Goal: Information Seeking & Learning: Learn about a topic

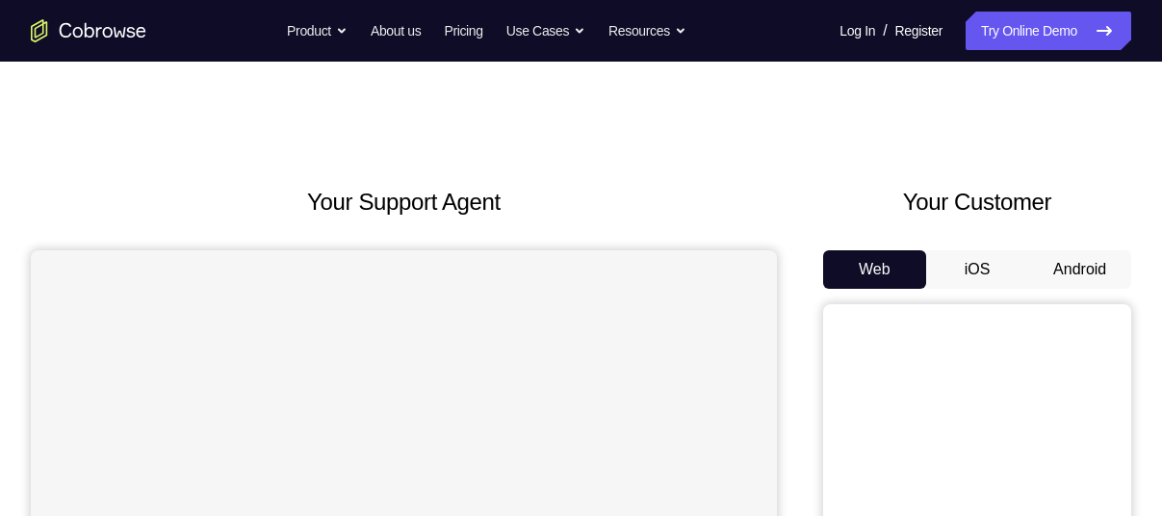
click at [1063, 267] on button "Android" at bounding box center [1079, 269] width 103 height 38
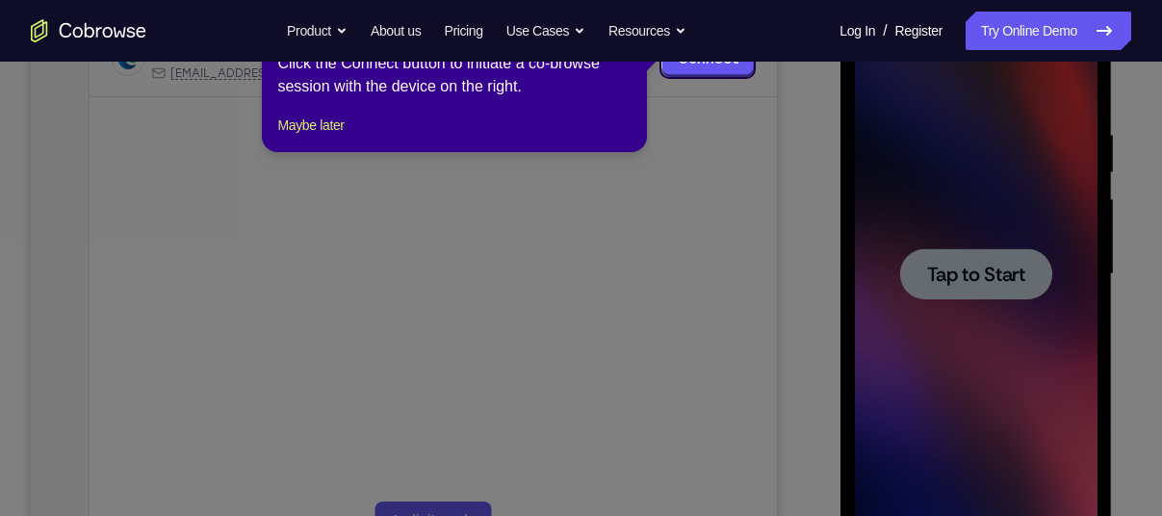
scroll to position [331, 0]
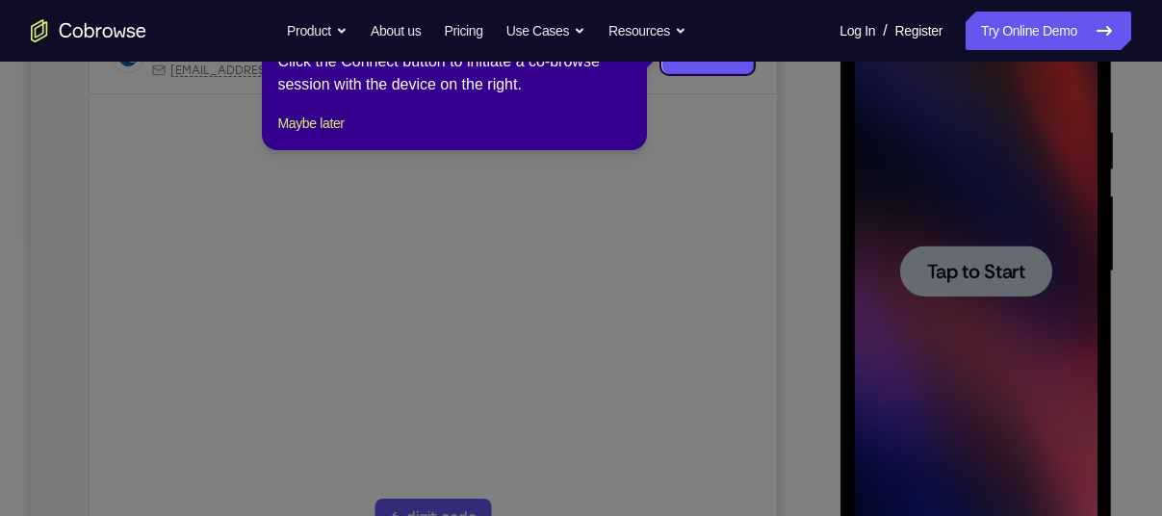
click at [919, 278] on icon at bounding box center [588, 258] width 1176 height 516
click at [730, 74] on icon at bounding box center [588, 258] width 1176 height 516
click at [729, 64] on link "Connect" at bounding box center [707, 56] width 91 height 35
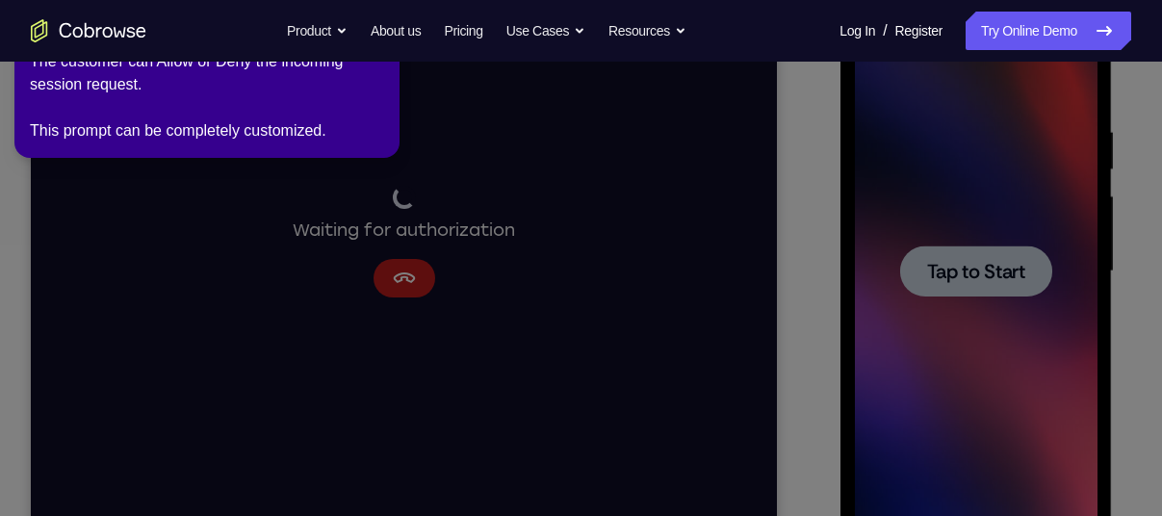
click at [420, 304] on icon at bounding box center [584, 254] width 1184 height 524
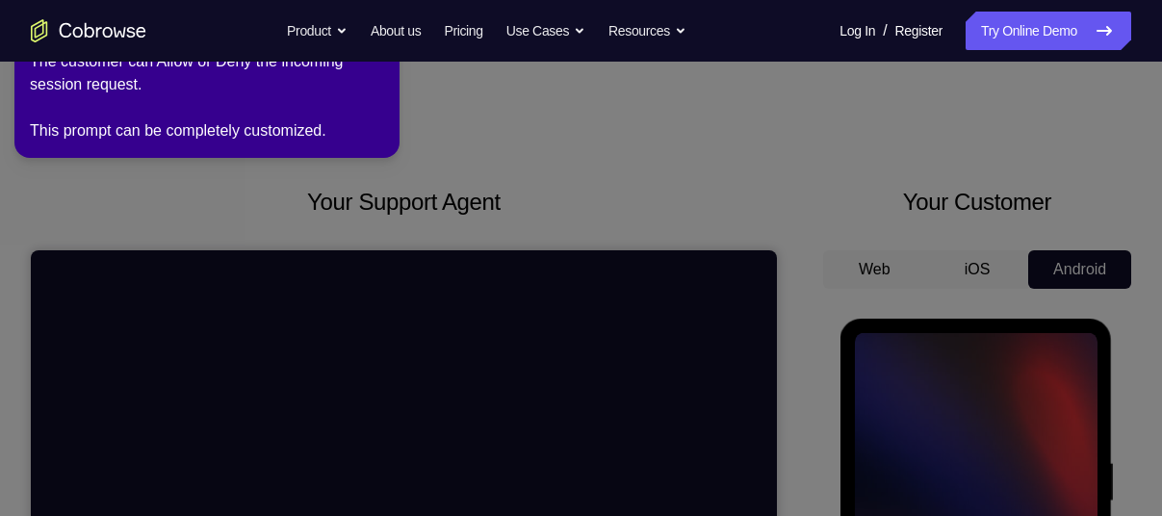
scroll to position [1, 0]
click at [354, 81] on div "The customer can Allow or Deny the incoming session request. This prompt can be…" at bounding box center [207, 96] width 354 height 92
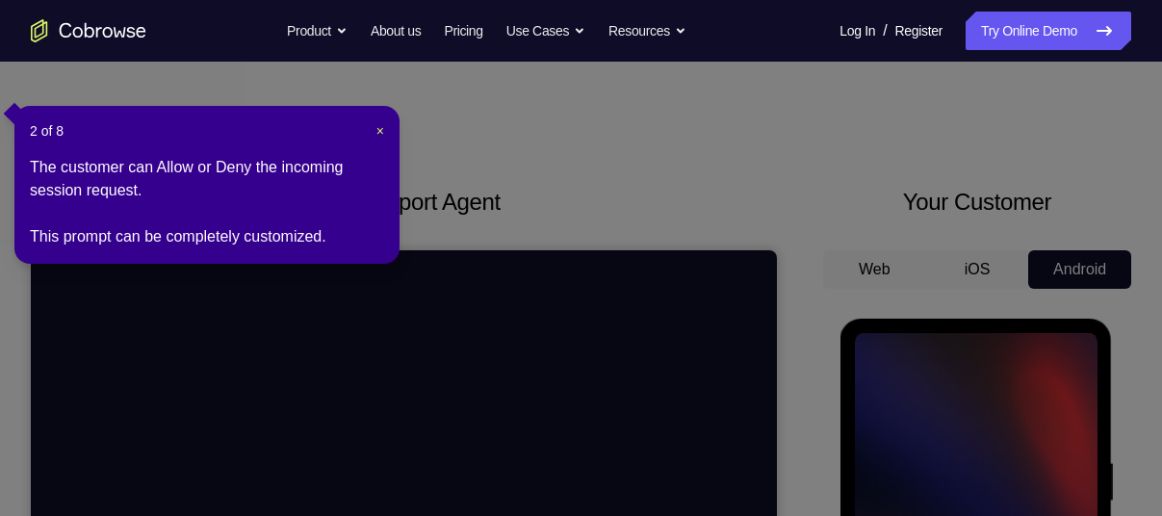
scroll to position [109, 0]
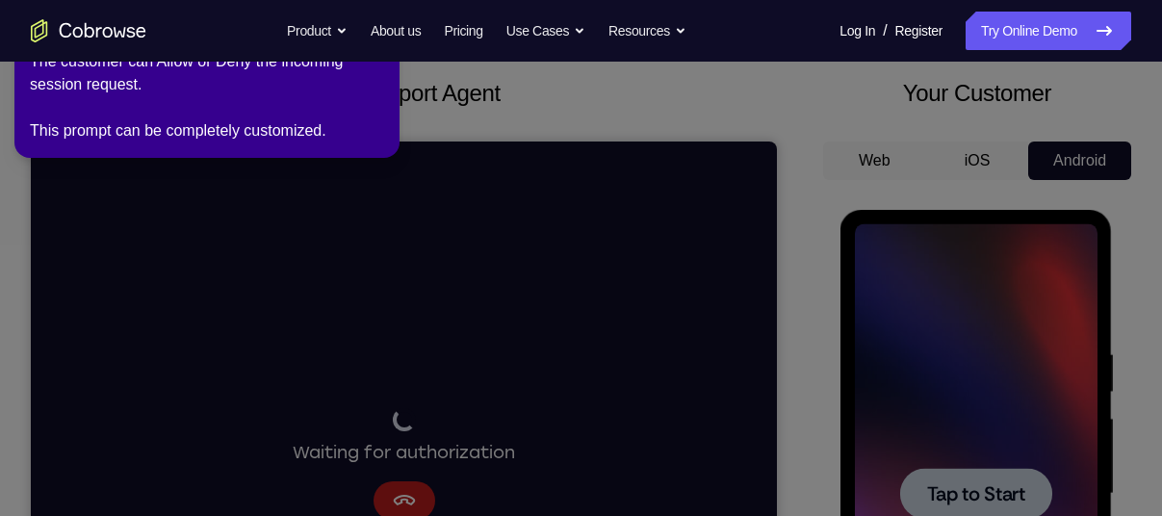
click at [374, 61] on nav "Go back Powerful, Flexible and Trustworthy. Avoid all extra friction for both A…" at bounding box center [581, 31] width 1162 height 62
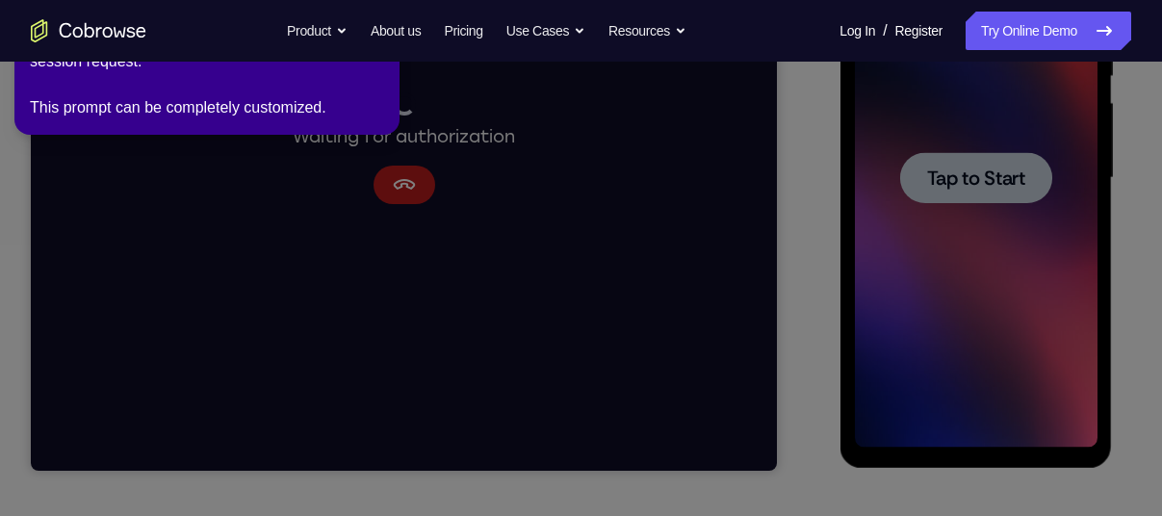
scroll to position [401, 0]
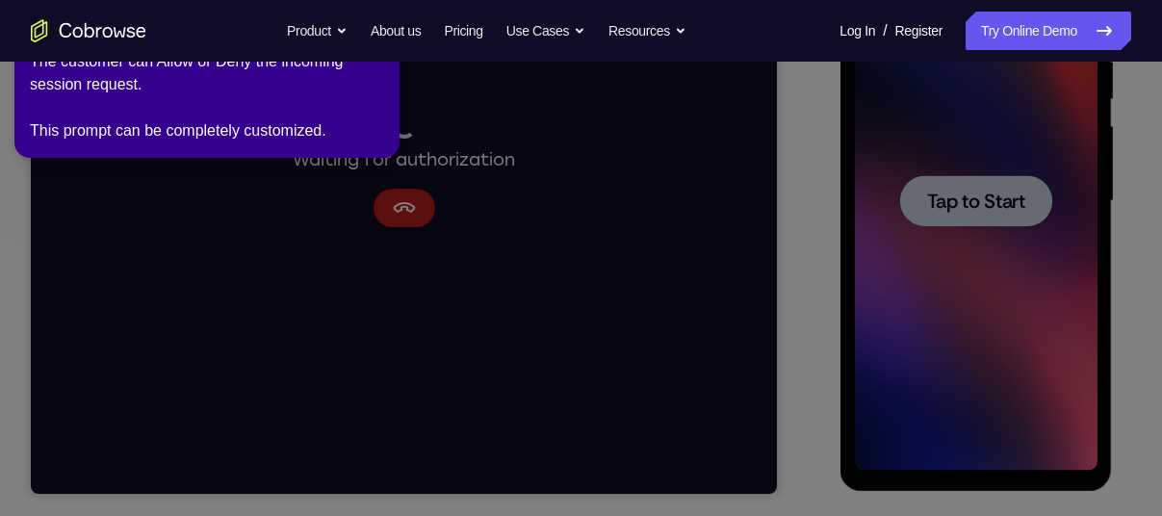
click at [846, 160] on icon at bounding box center [584, 254] width 1184 height 524
click at [385, 199] on icon at bounding box center [584, 254] width 1184 height 524
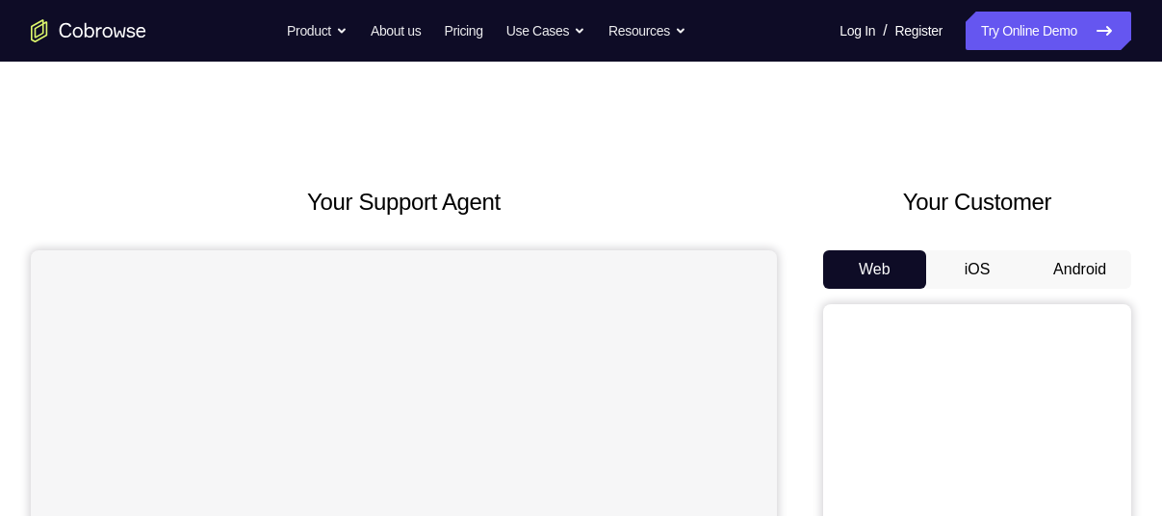
click at [1080, 274] on button "Android" at bounding box center [1079, 269] width 103 height 38
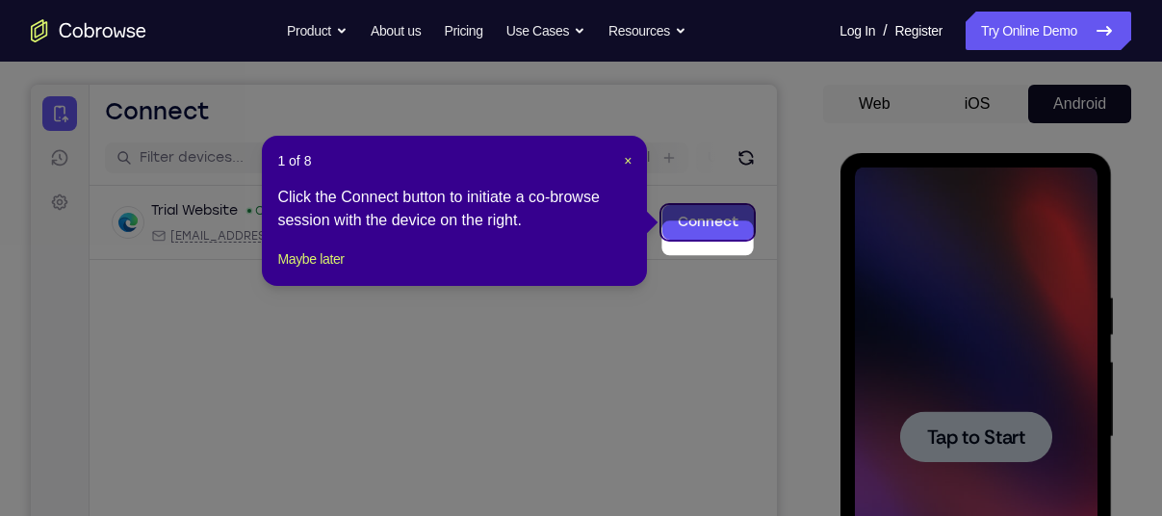
scroll to position [148, 0]
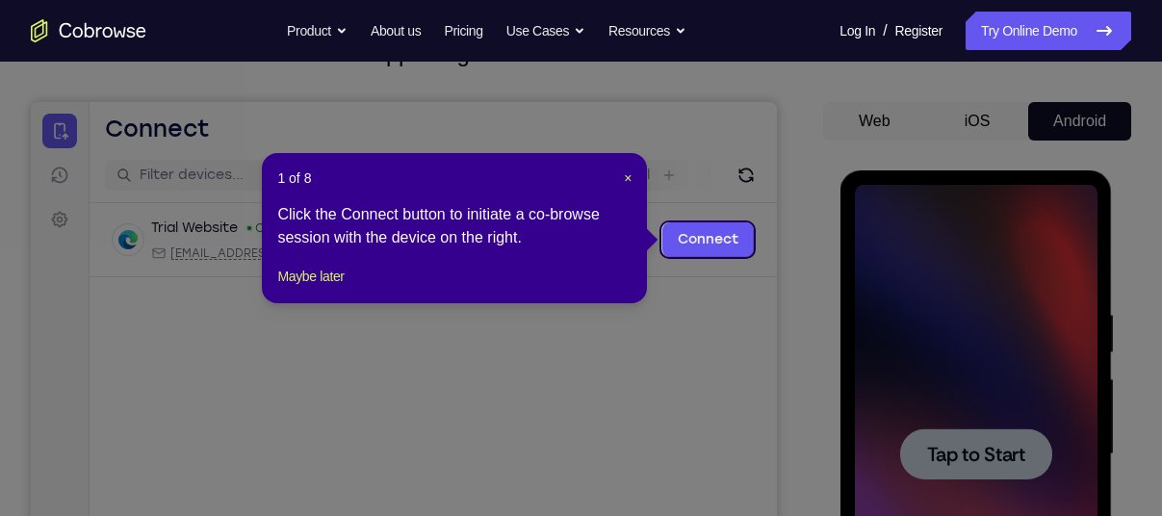
click at [633, 179] on div "1 of 8 × Click the Connect button to initiate a co-browse session with the devi…" at bounding box center [454, 228] width 385 height 150
click at [627, 178] on span "×" at bounding box center [628, 177] width 8 height 15
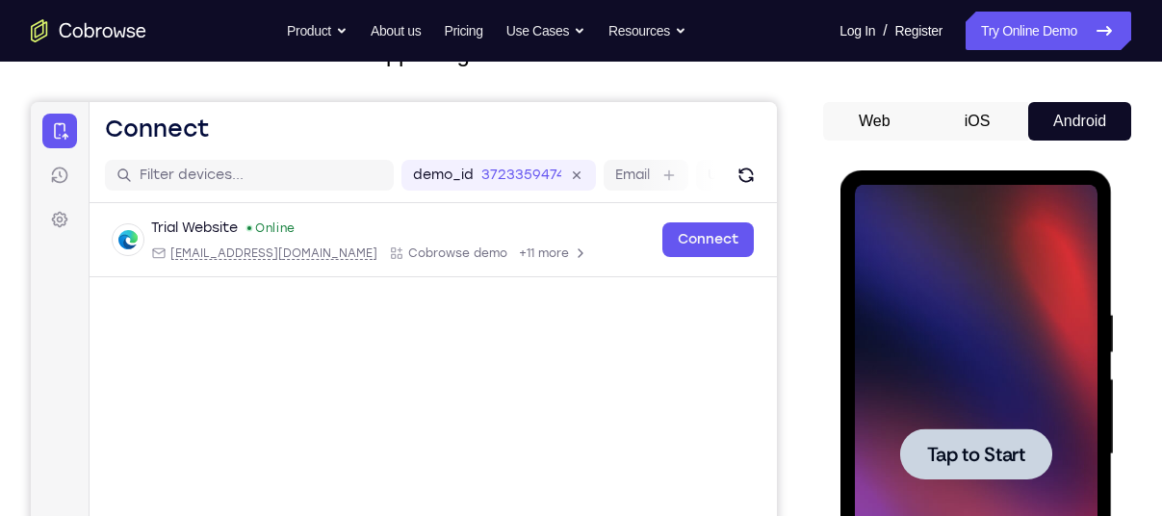
click at [1004, 462] on span "Tap to Start" at bounding box center [975, 454] width 98 height 19
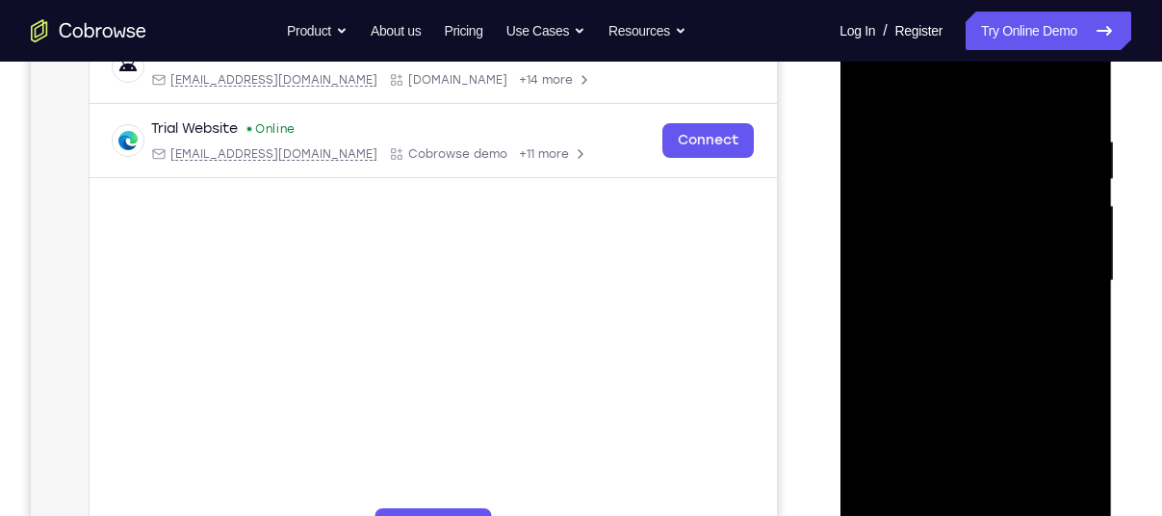
scroll to position [434, 0]
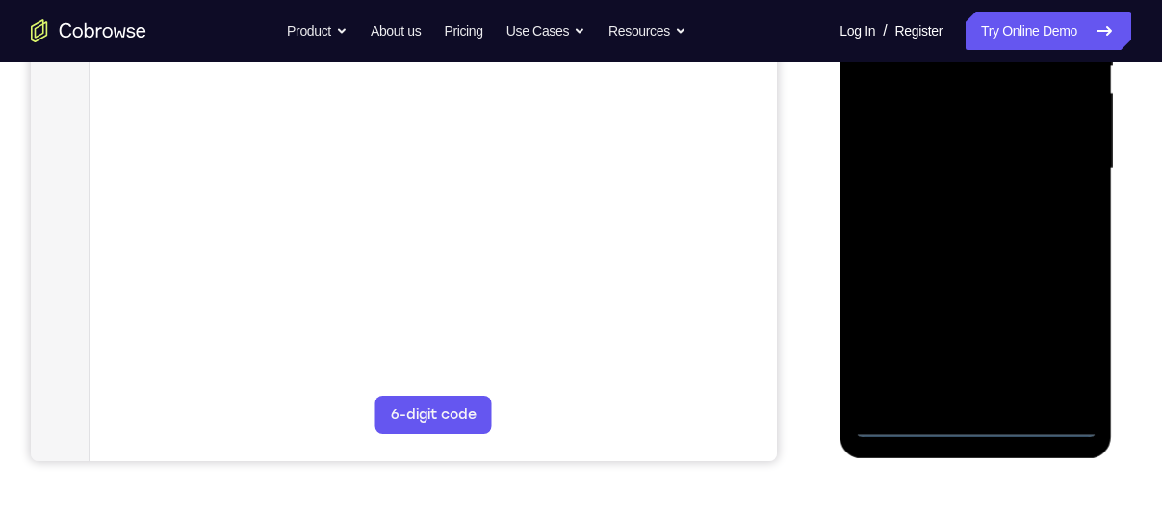
click at [988, 425] on div at bounding box center [975, 168] width 243 height 539
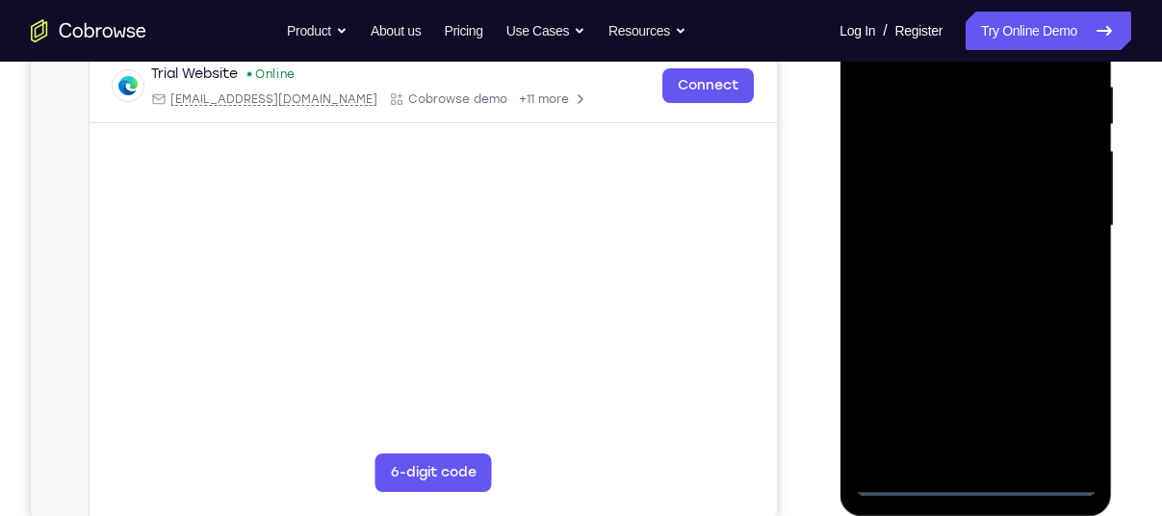
scroll to position [375, 0]
click at [1054, 422] on div at bounding box center [975, 227] width 243 height 539
click at [1053, 407] on div at bounding box center [975, 227] width 243 height 539
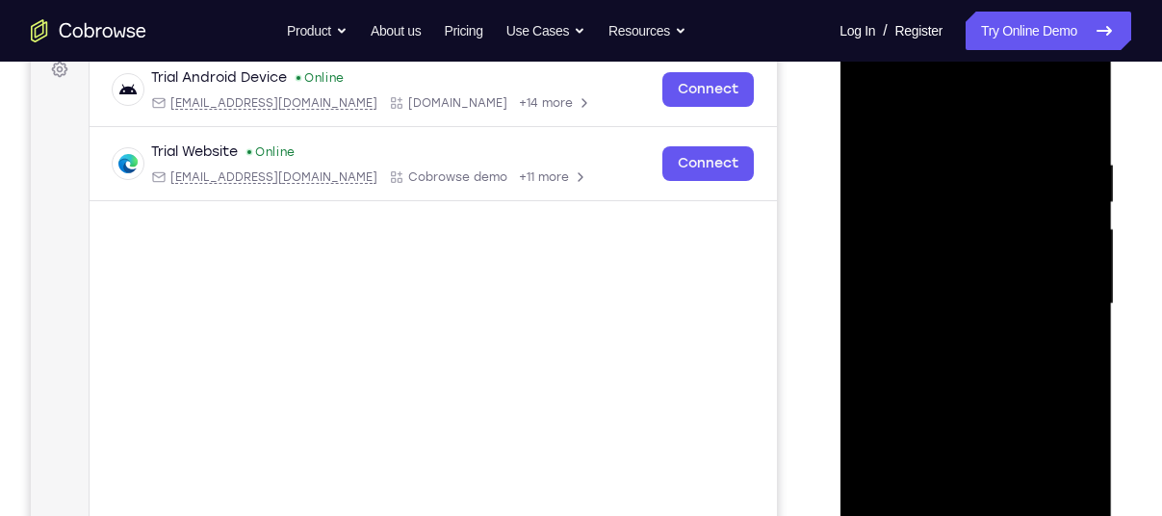
scroll to position [299, 0]
click at [877, 87] on div at bounding box center [975, 303] width 243 height 539
click at [1075, 295] on div at bounding box center [975, 303] width 243 height 539
click at [948, 335] on div at bounding box center [975, 303] width 243 height 539
click at [951, 258] on div at bounding box center [975, 303] width 243 height 539
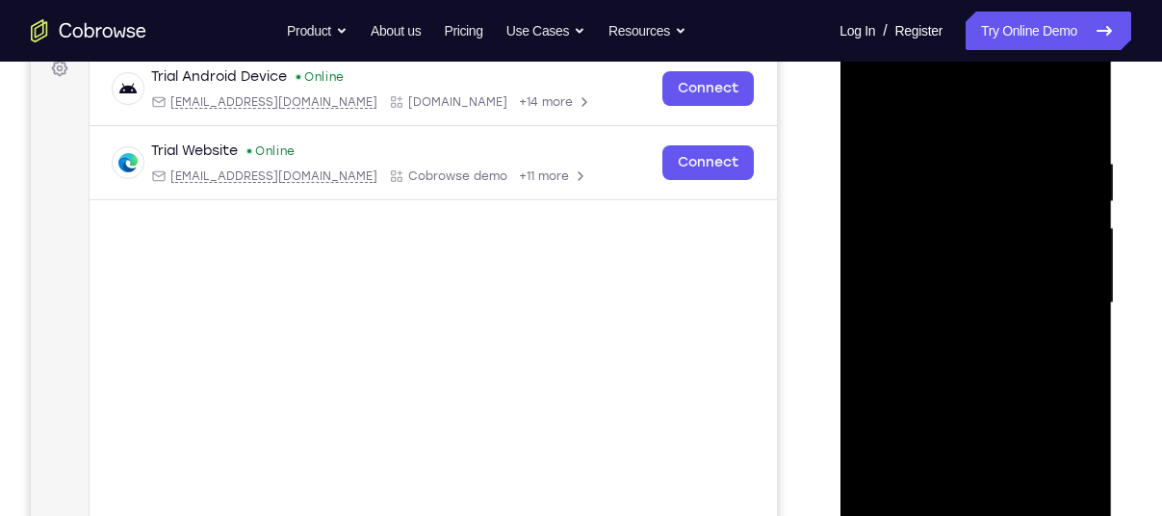
click at [934, 295] on div at bounding box center [975, 303] width 243 height 539
click at [941, 263] on div at bounding box center [975, 303] width 243 height 539
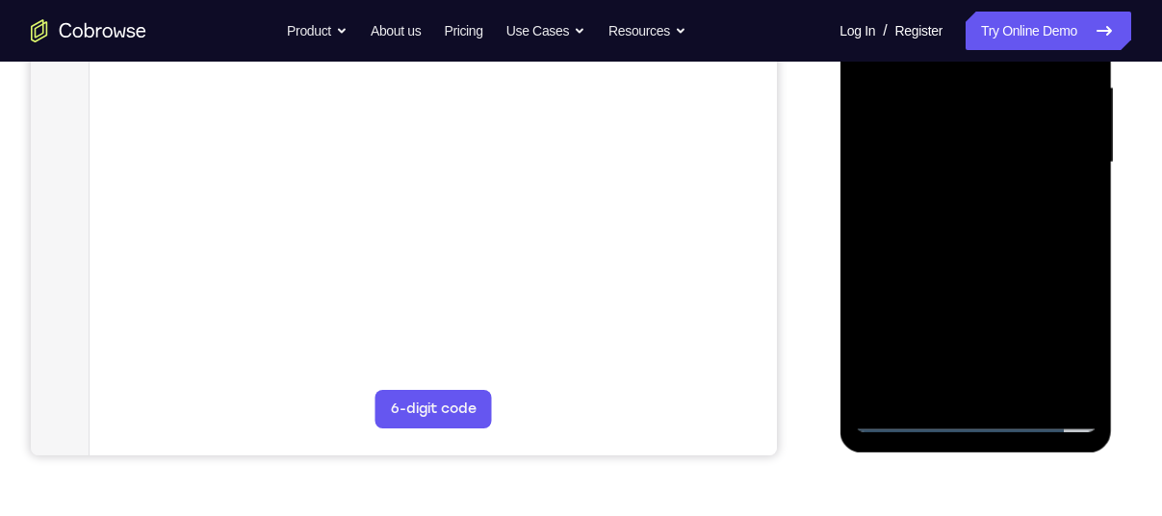
scroll to position [449, 0]
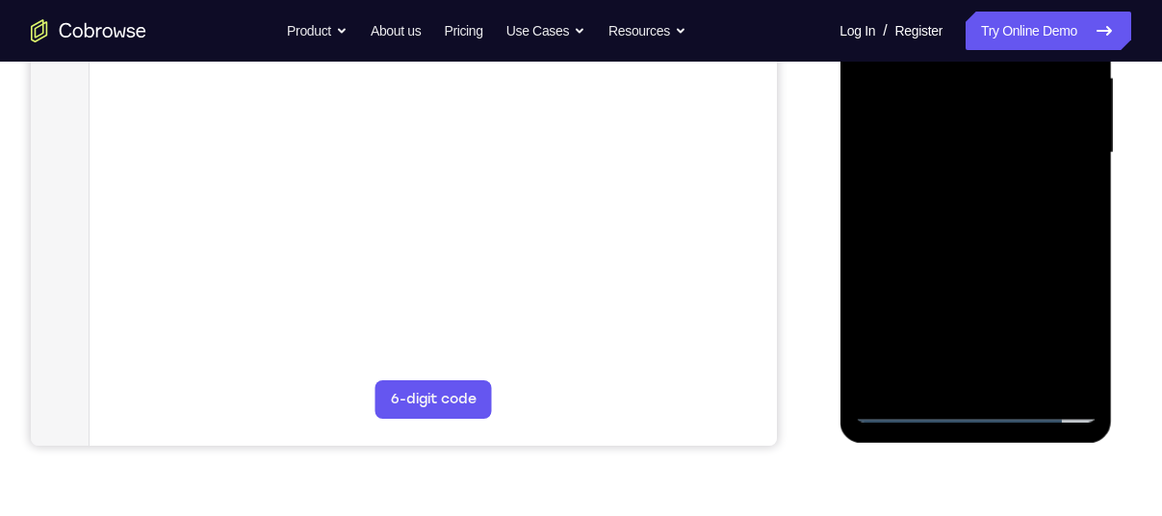
click at [902, 366] on div at bounding box center [975, 153] width 243 height 539
click at [933, 318] on div at bounding box center [975, 153] width 243 height 539
click at [1029, 312] on div at bounding box center [975, 153] width 243 height 539
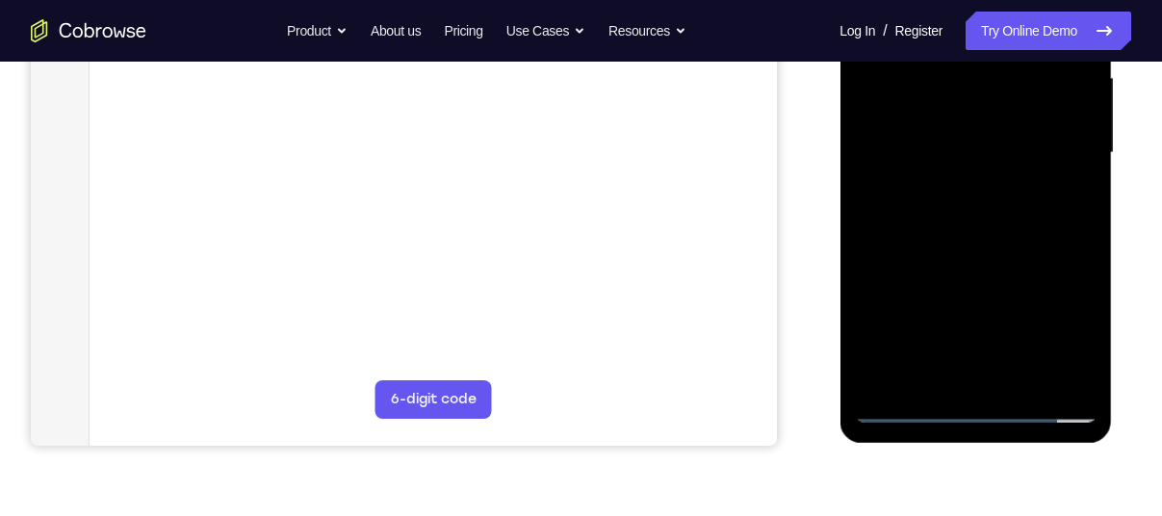
click at [1033, 266] on div at bounding box center [975, 153] width 243 height 539
click at [1029, 373] on div at bounding box center [975, 153] width 243 height 539
click at [1000, 382] on div at bounding box center [975, 153] width 243 height 539
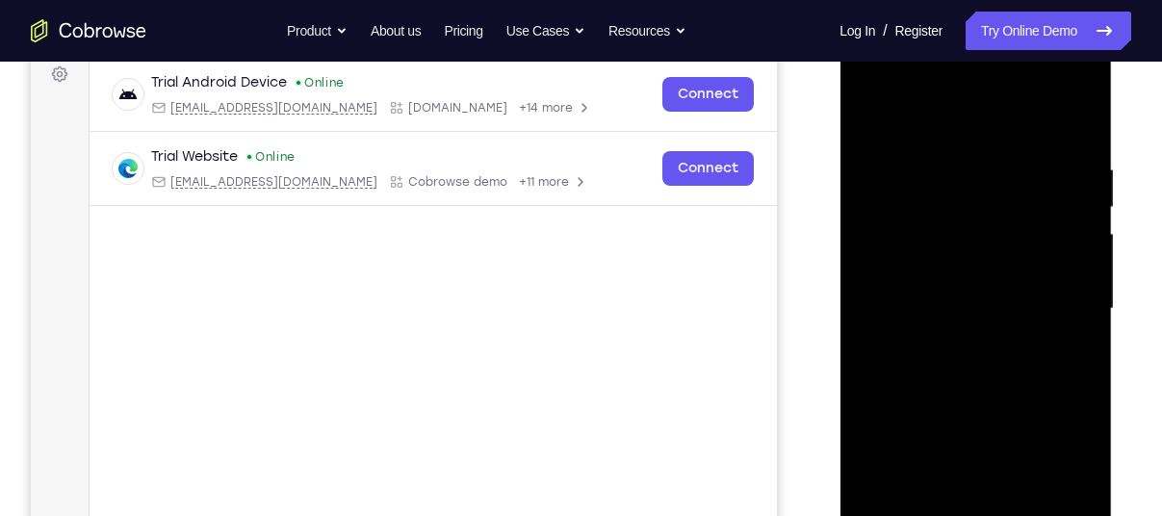
scroll to position [293, 0]
click at [933, 204] on div at bounding box center [975, 309] width 243 height 539
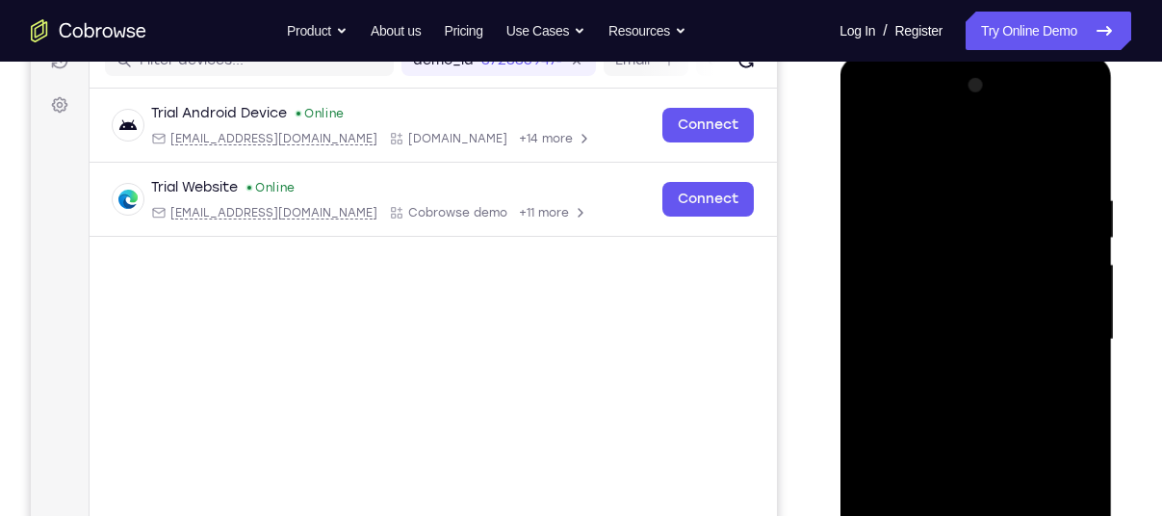
scroll to position [261, 0]
click at [944, 329] on div at bounding box center [975, 341] width 243 height 539
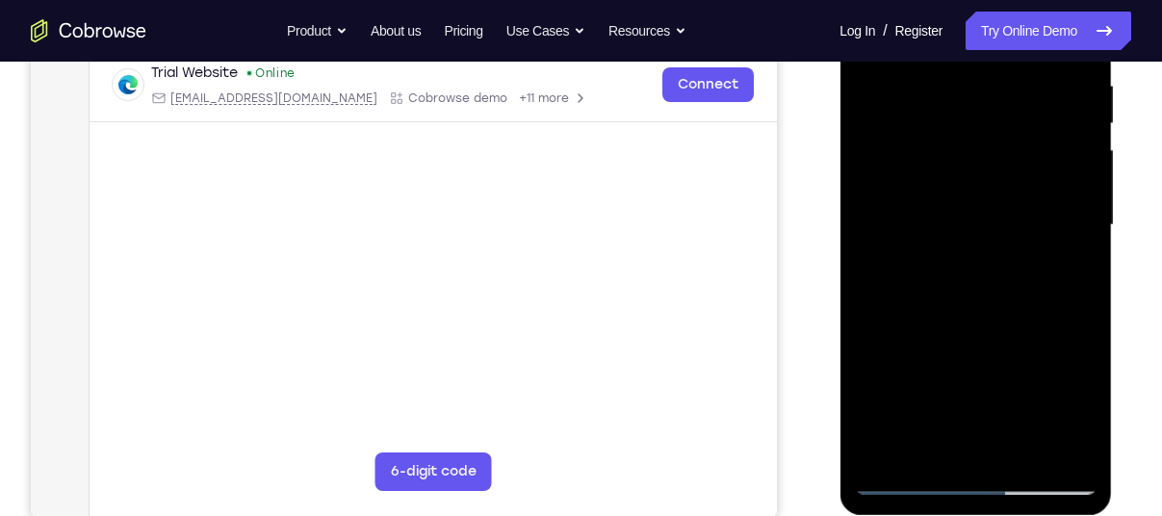
scroll to position [380, 0]
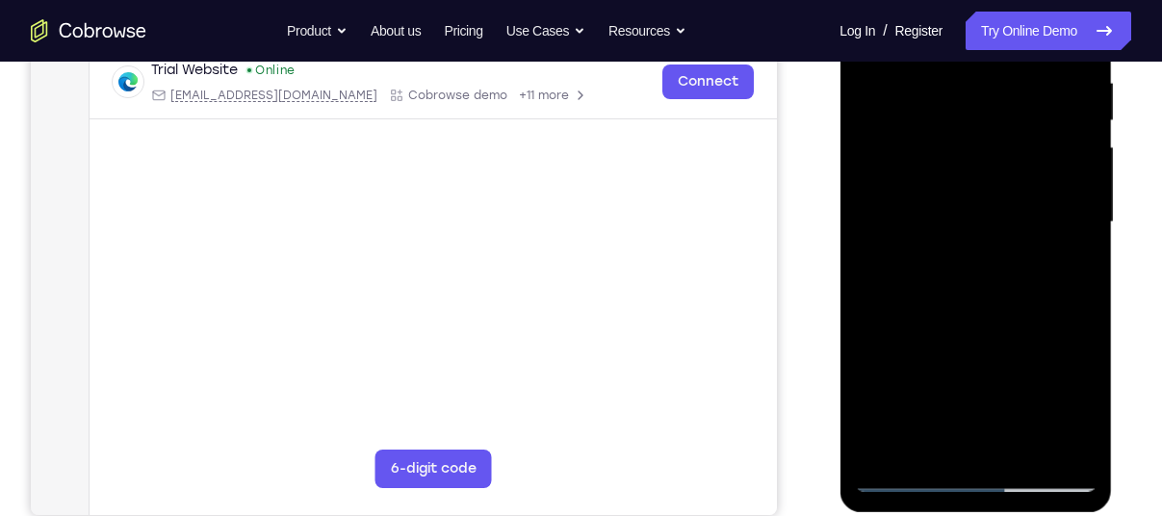
click at [992, 286] on div at bounding box center [975, 222] width 243 height 539
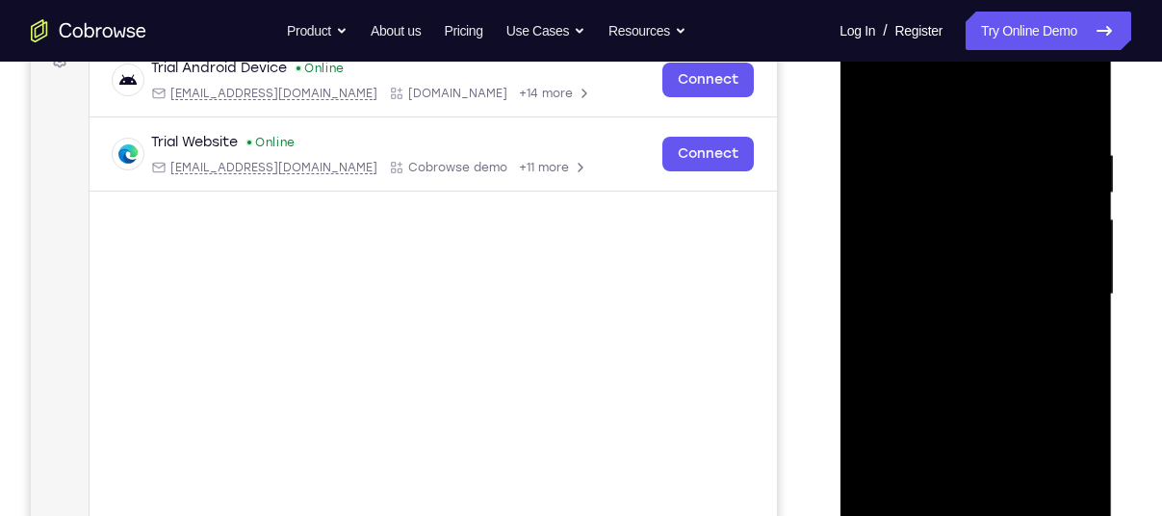
scroll to position [303, 0]
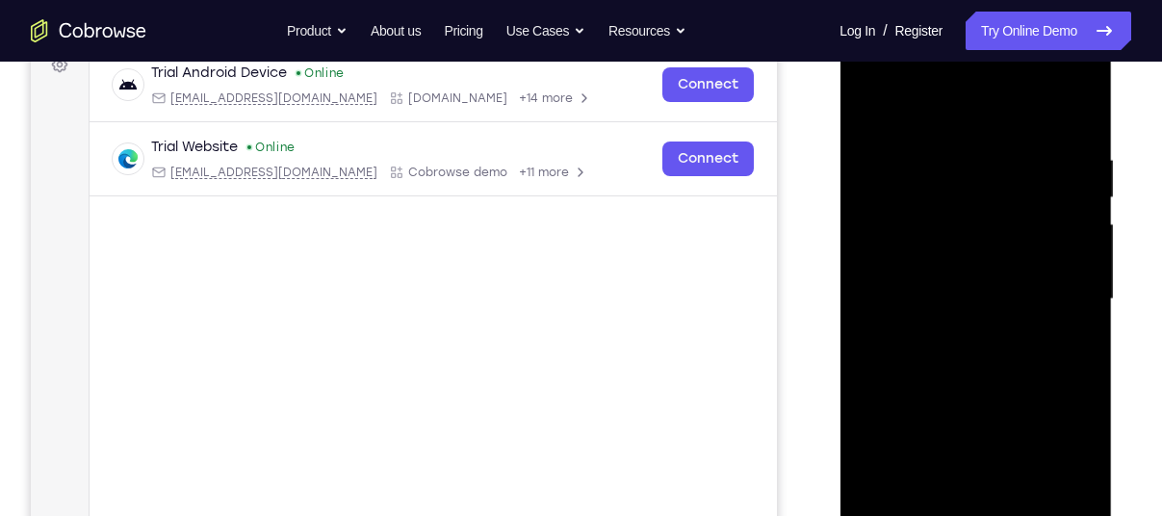
click at [889, 331] on div at bounding box center [975, 299] width 243 height 539
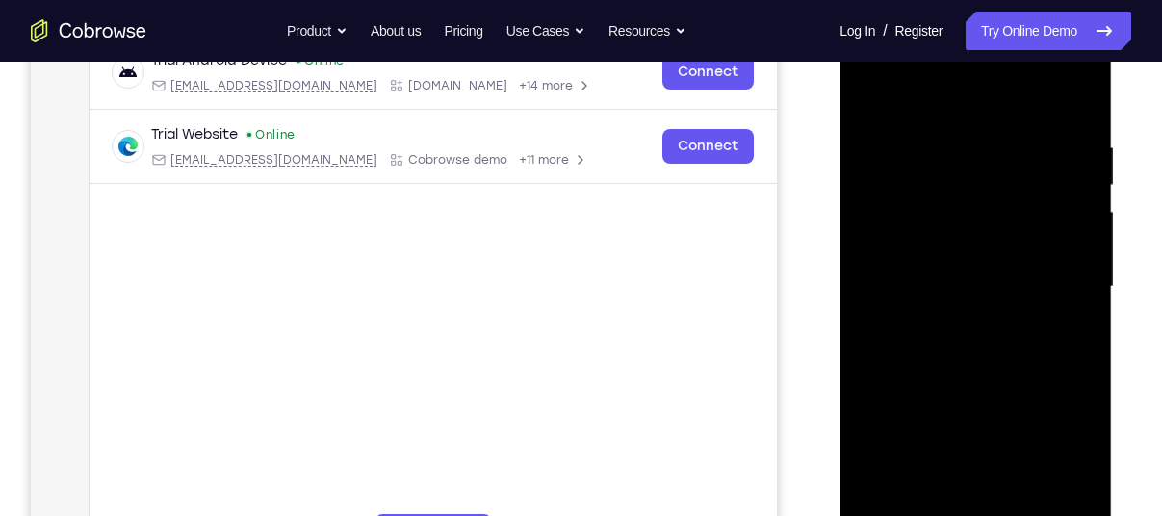
scroll to position [317, 0]
click at [985, 279] on div at bounding box center [975, 285] width 243 height 539
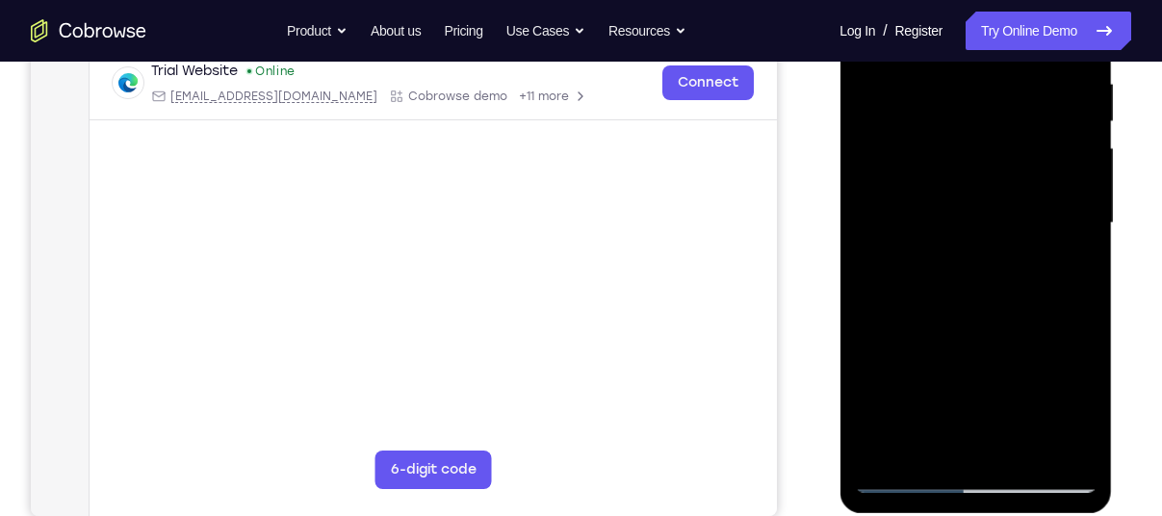
scroll to position [380, 0]
click at [905, 482] on div at bounding box center [975, 222] width 243 height 539
click at [963, 295] on div at bounding box center [975, 222] width 243 height 539
click at [896, 474] on div at bounding box center [975, 222] width 243 height 539
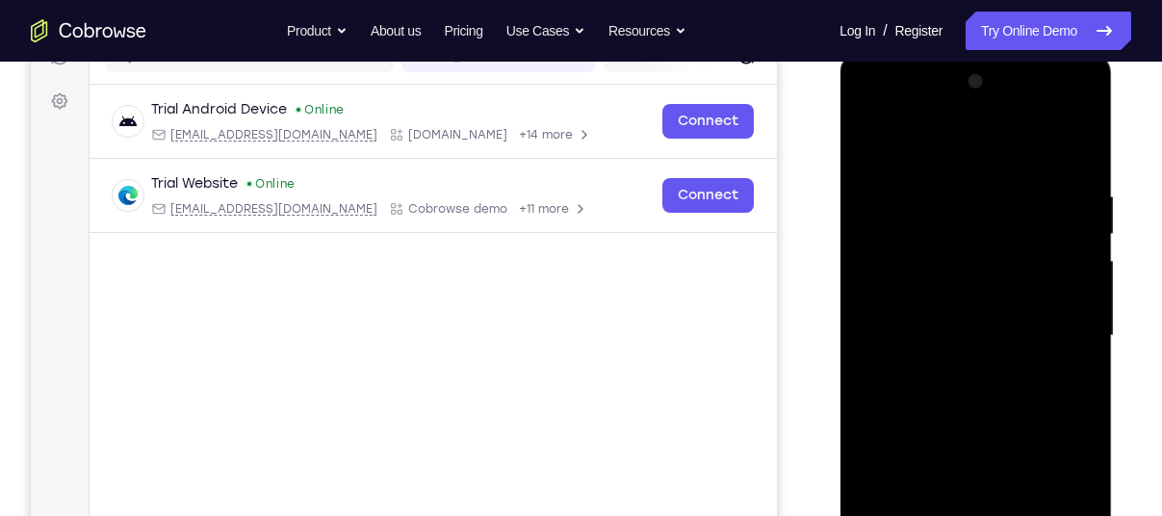
scroll to position [268, 0]
click at [932, 186] on div at bounding box center [975, 334] width 243 height 539
click at [932, 185] on div at bounding box center [975, 334] width 243 height 539
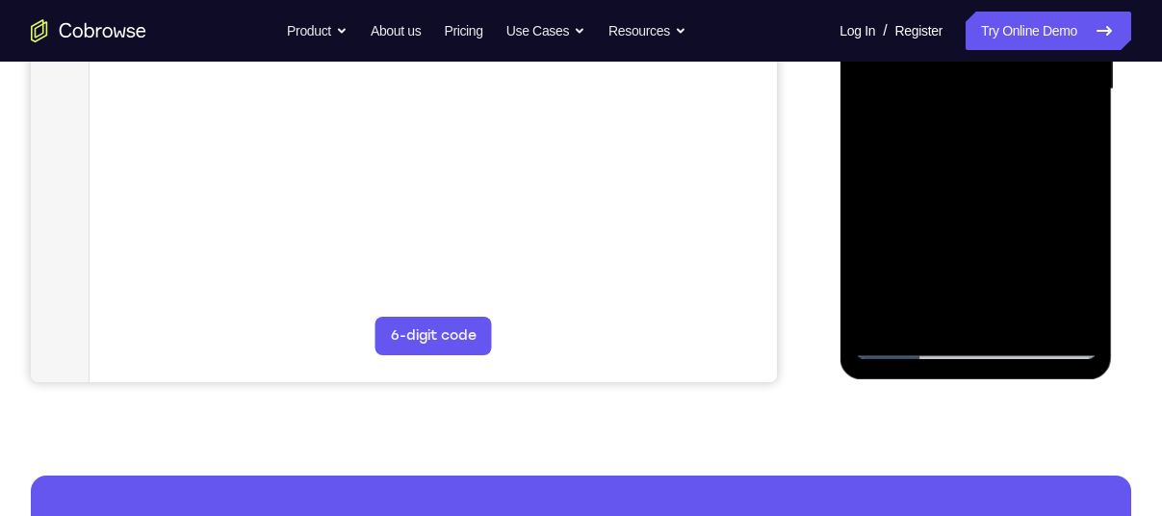
scroll to position [514, 0]
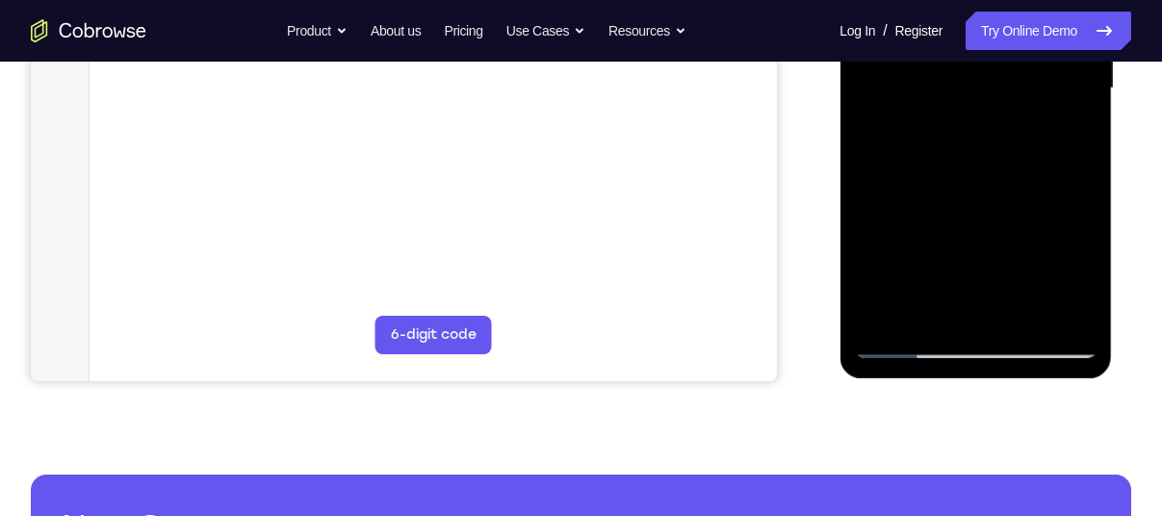
click at [1049, 308] on div at bounding box center [975, 88] width 243 height 539
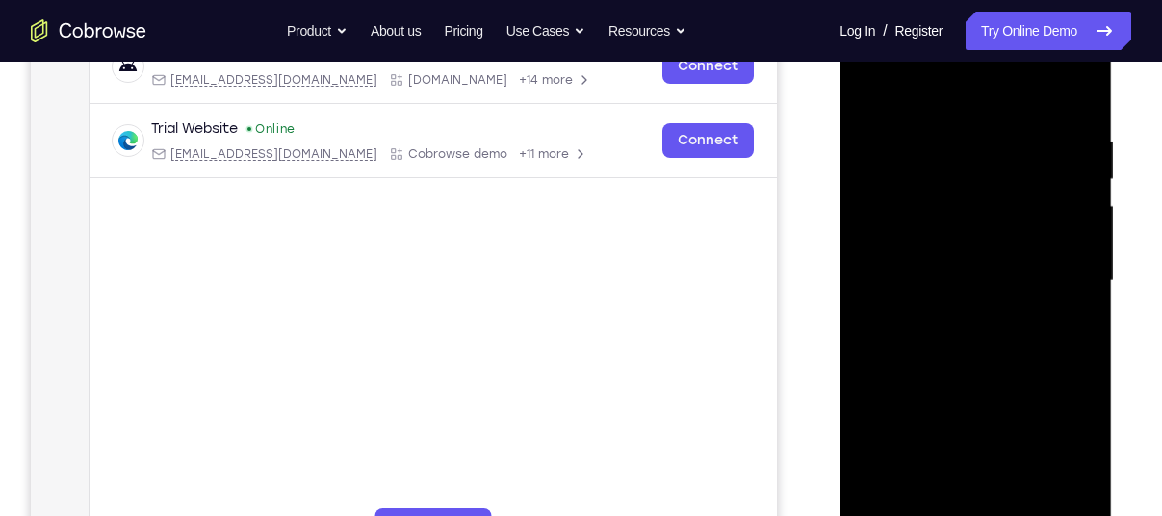
scroll to position [280, 0]
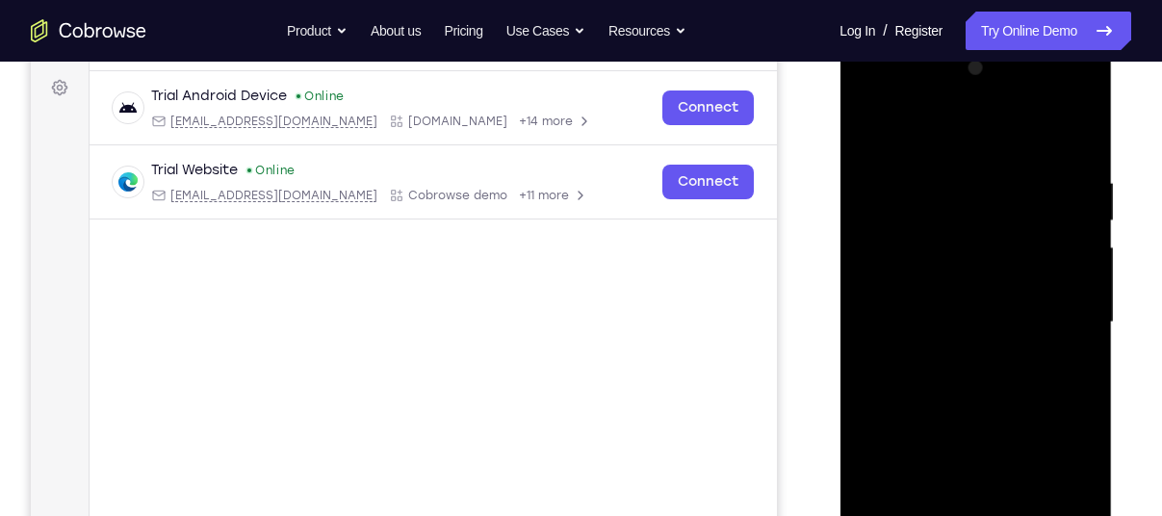
click at [1070, 139] on div at bounding box center [975, 322] width 243 height 539
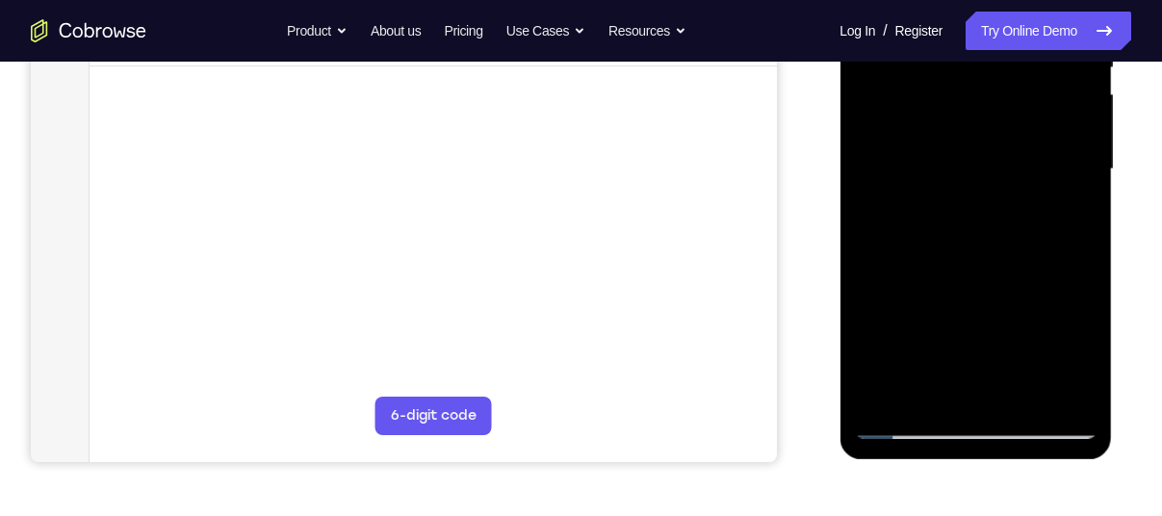
scroll to position [434, 0]
drag, startPoint x: 1026, startPoint y: 323, endPoint x: 1022, endPoint y: 107, distance: 216.6
click at [1022, 107] on div at bounding box center [975, 168] width 243 height 539
drag, startPoint x: 930, startPoint y: 243, endPoint x: 944, endPoint y: 103, distance: 140.3
click at [944, 103] on div at bounding box center [975, 168] width 243 height 539
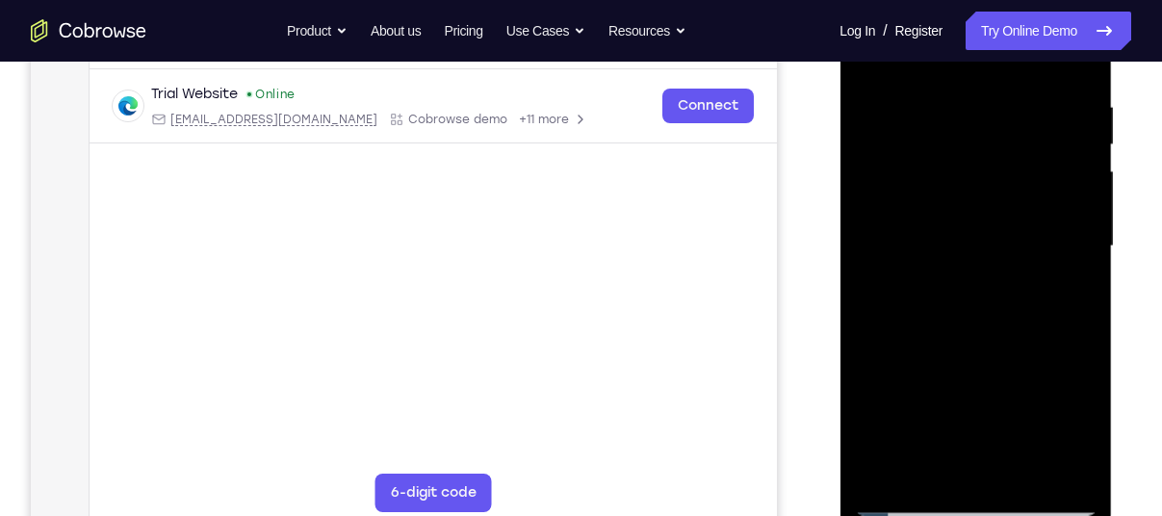
scroll to position [288, 0]
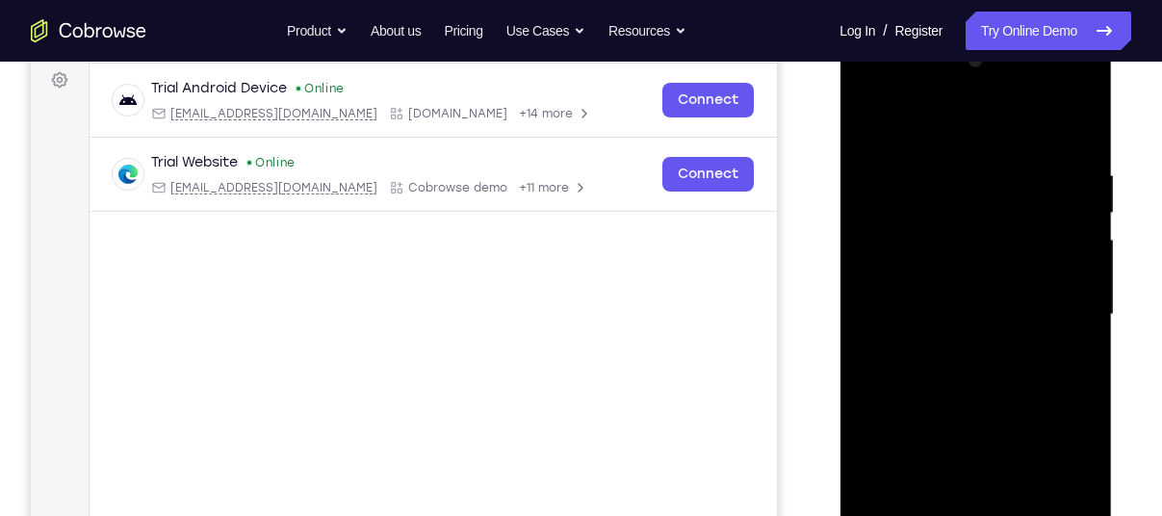
drag, startPoint x: 971, startPoint y: 319, endPoint x: 1012, endPoint y: 55, distance: 266.9
click at [1012, 55] on div at bounding box center [975, 314] width 243 height 539
drag, startPoint x: 1000, startPoint y: 456, endPoint x: 993, endPoint y: 297, distance: 158.9
click at [993, 297] on div at bounding box center [975, 314] width 243 height 539
drag, startPoint x: 1011, startPoint y: 462, endPoint x: 1017, endPoint y: 171, distance: 290.7
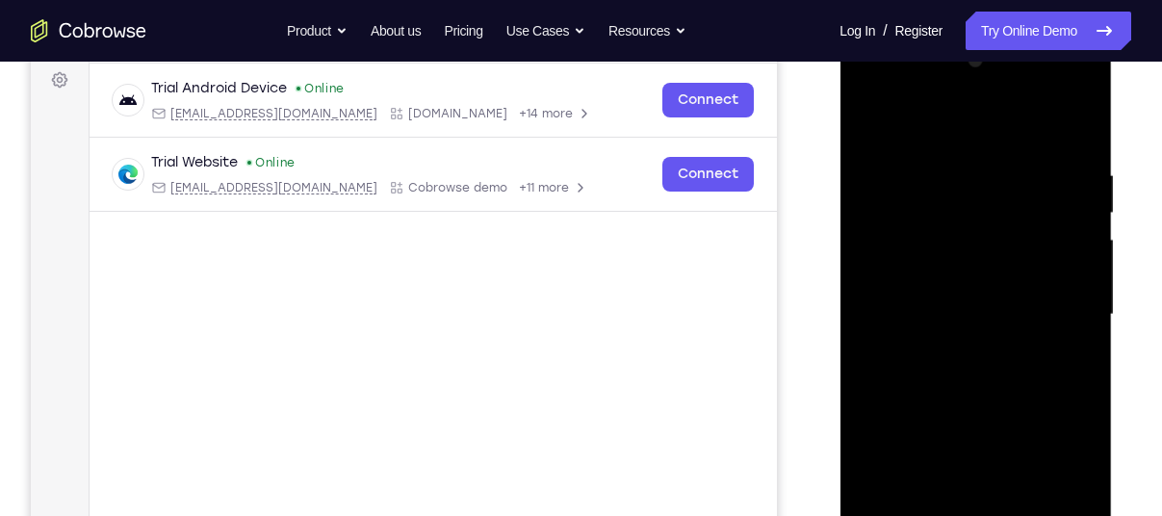
click at [1017, 171] on div at bounding box center [975, 314] width 243 height 539
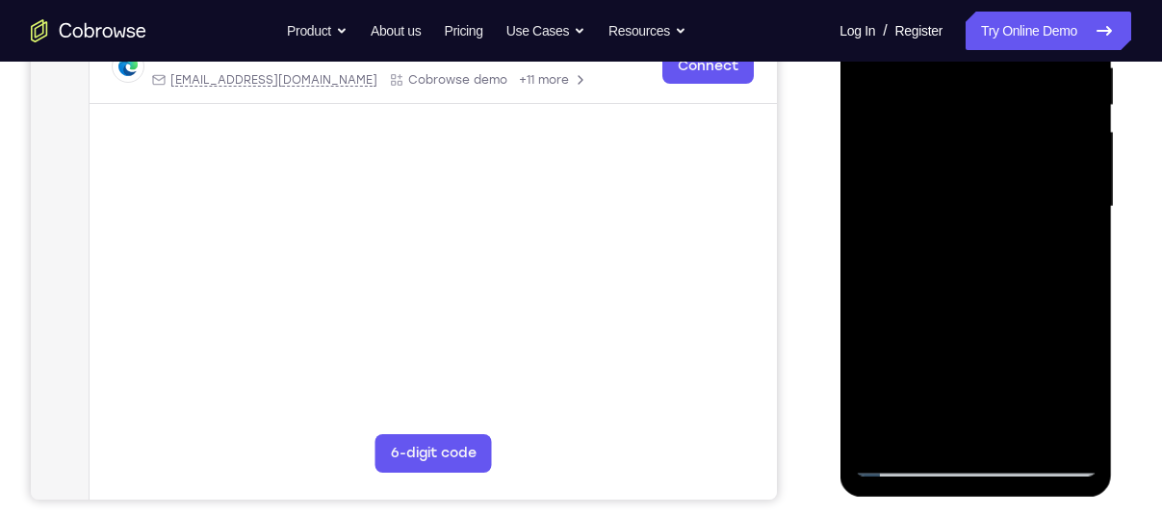
scroll to position [397, 0]
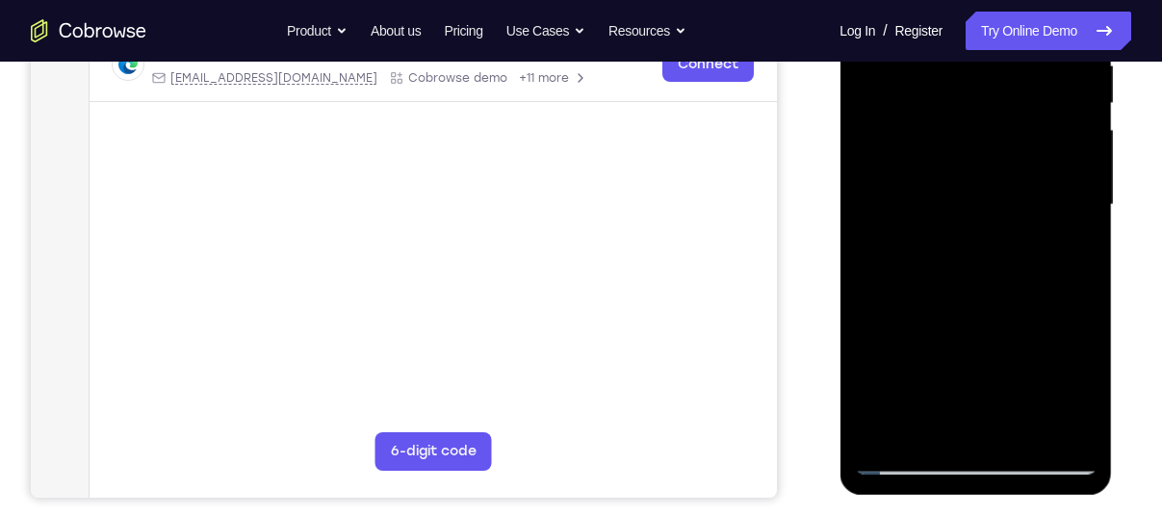
click at [1015, 434] on div at bounding box center [975, 205] width 243 height 539
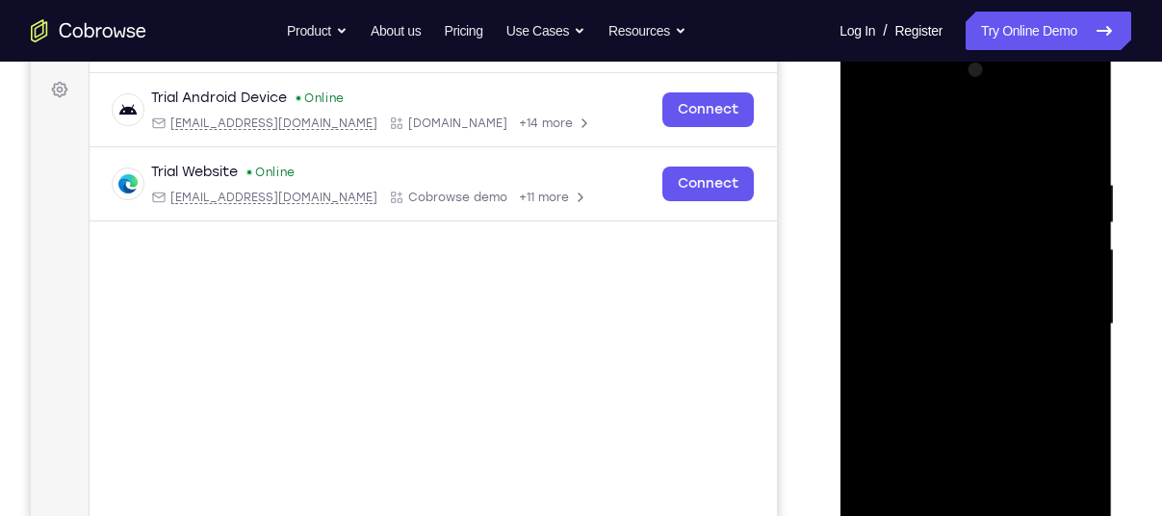
scroll to position [266, 0]
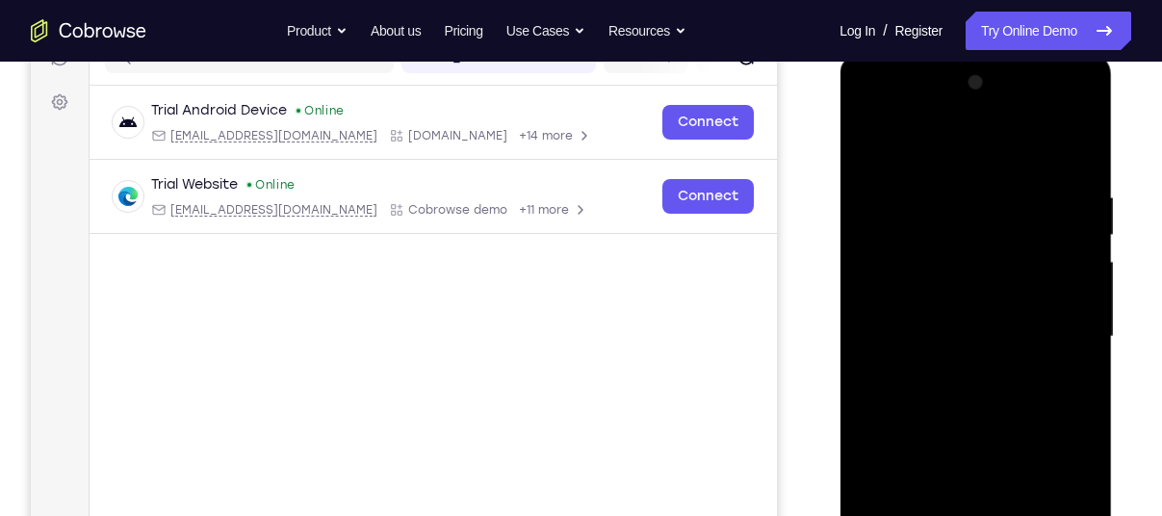
click at [984, 432] on div at bounding box center [975, 336] width 243 height 539
click at [991, 329] on div at bounding box center [975, 336] width 243 height 539
drag, startPoint x: 1048, startPoint y: 396, endPoint x: 1044, endPoint y: 76, distance: 319.5
click at [1044, 76] on div at bounding box center [975, 336] width 243 height 539
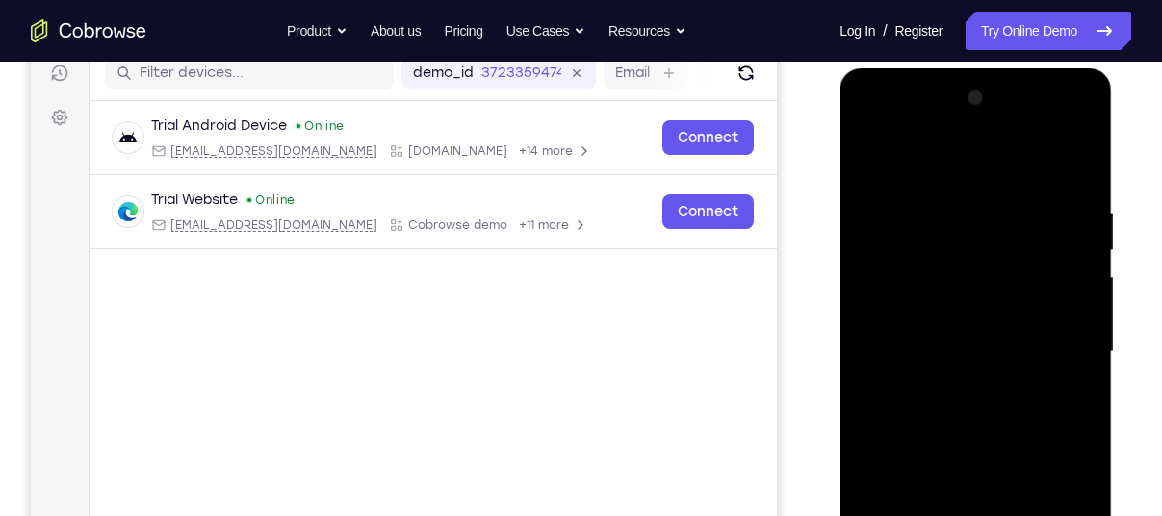
scroll to position [249, 0]
click at [898, 162] on div at bounding box center [975, 353] width 243 height 539
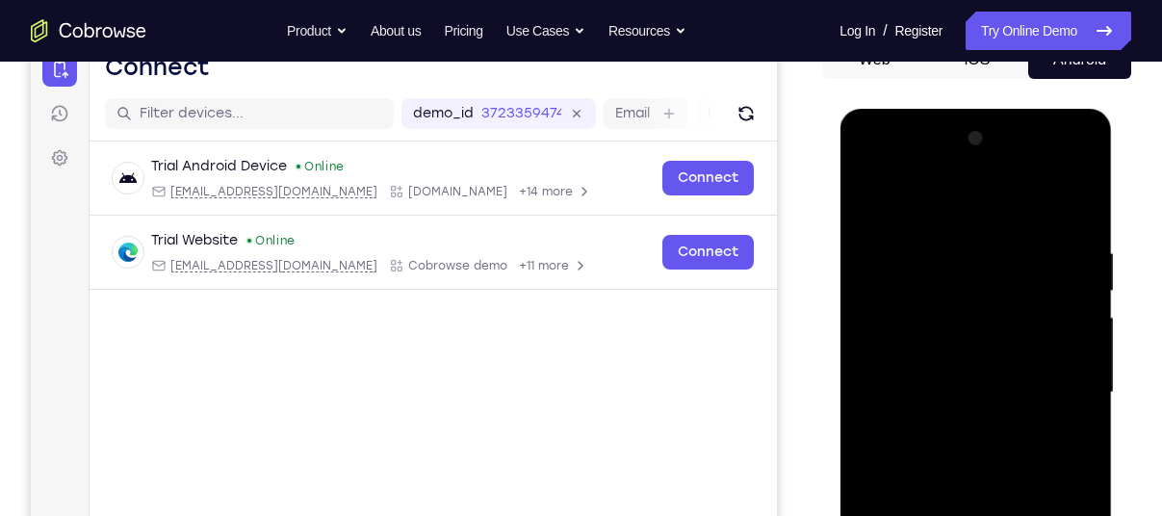
scroll to position [208, 0]
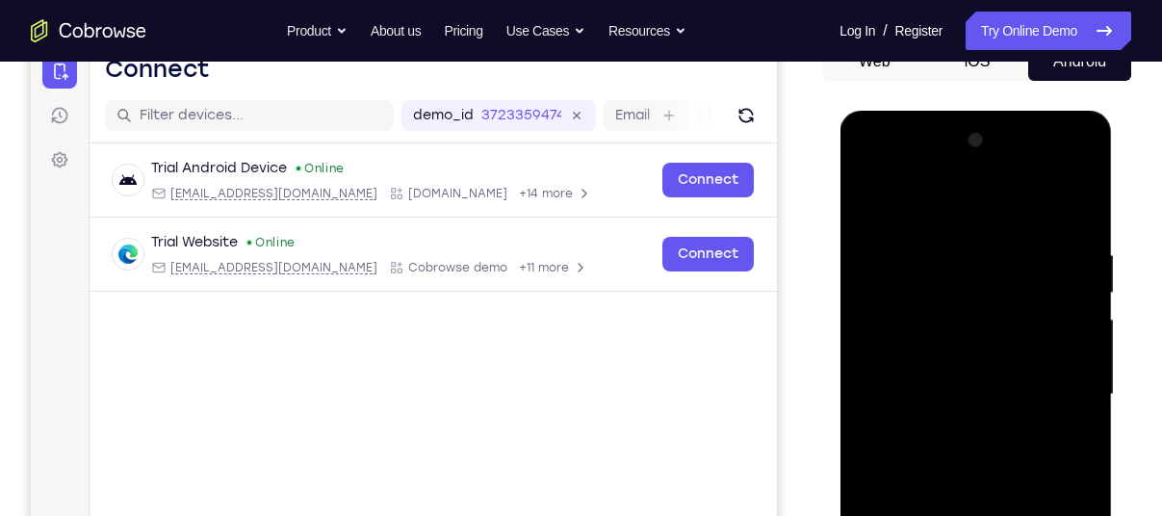
click at [871, 201] on div at bounding box center [975, 394] width 243 height 539
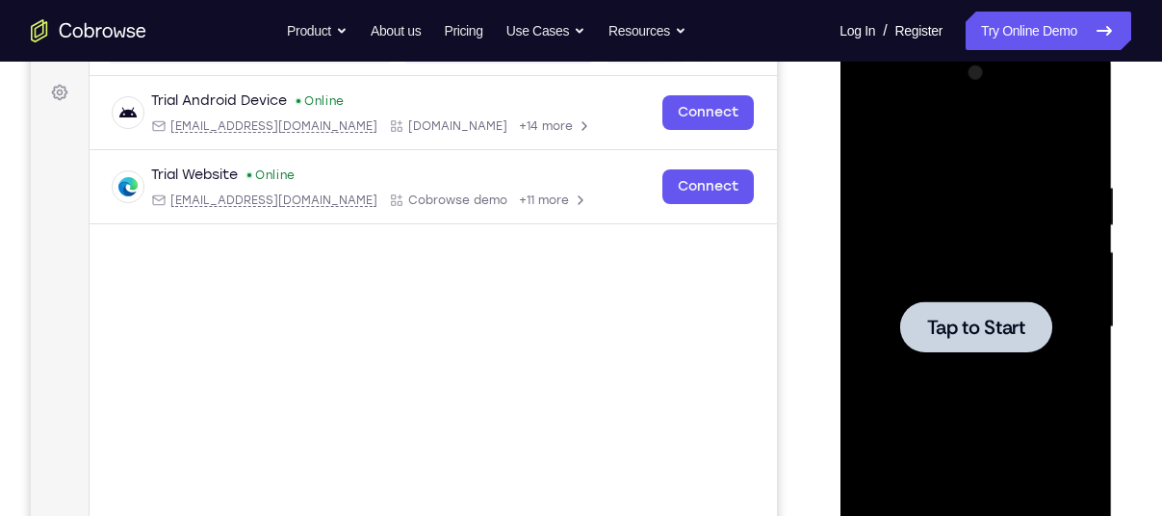
scroll to position [240, 0]
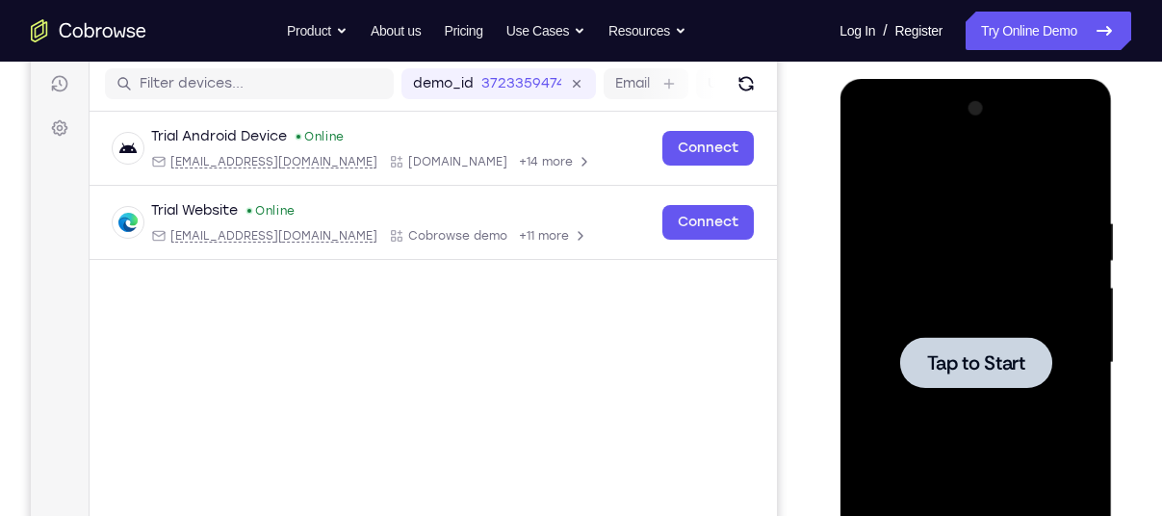
click at [974, 366] on span "Tap to Start" at bounding box center [975, 362] width 98 height 19
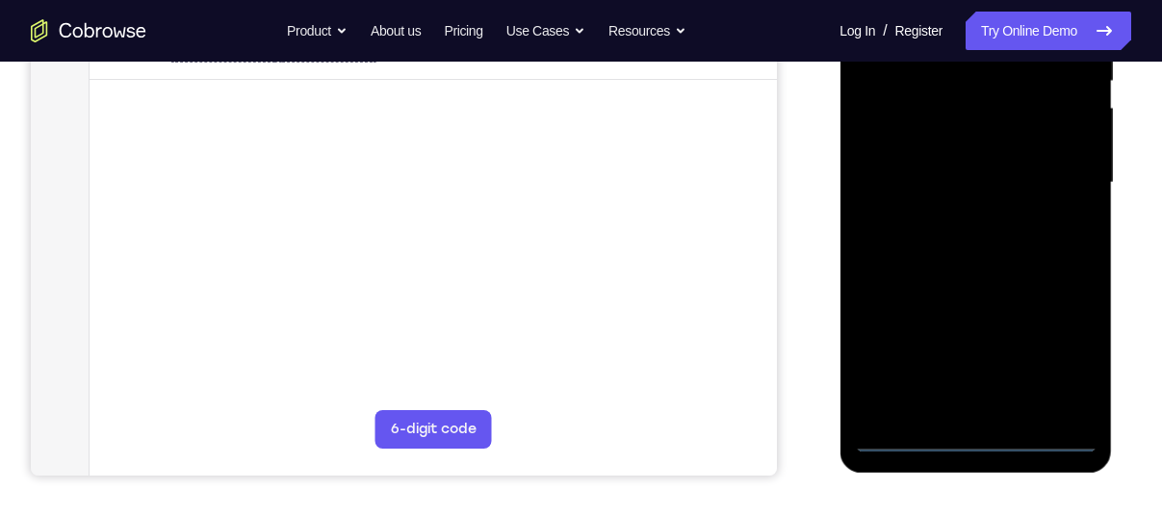
scroll to position [421, 0]
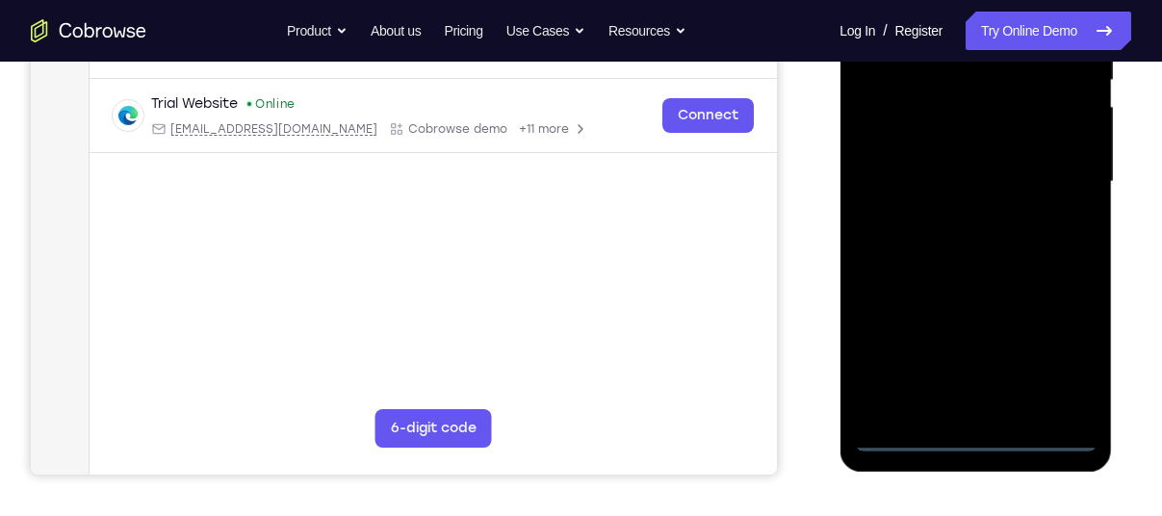
click at [976, 434] on div at bounding box center [975, 181] width 243 height 539
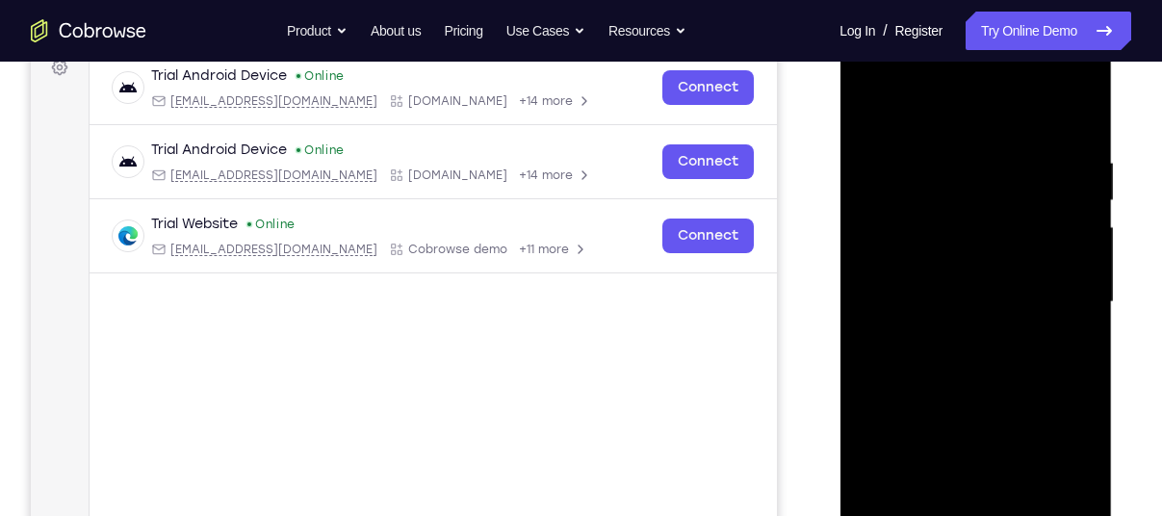
scroll to position [299, 0]
click at [1070, 469] on div at bounding box center [975, 303] width 243 height 539
click at [863, 79] on div at bounding box center [975, 303] width 243 height 539
click at [957, 202] on div at bounding box center [975, 303] width 243 height 539
click at [908, 85] on div at bounding box center [975, 303] width 243 height 539
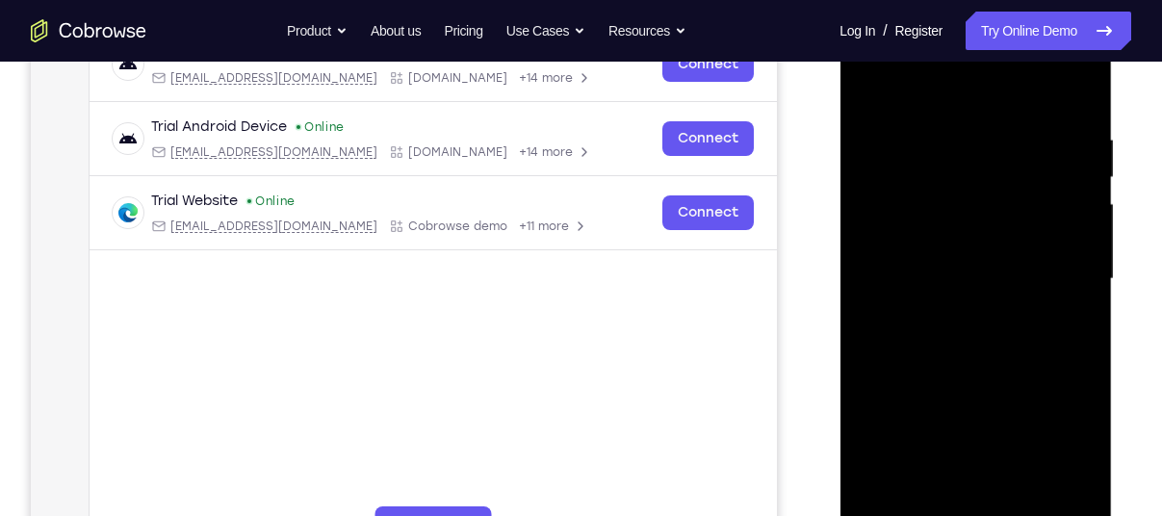
scroll to position [247, 0]
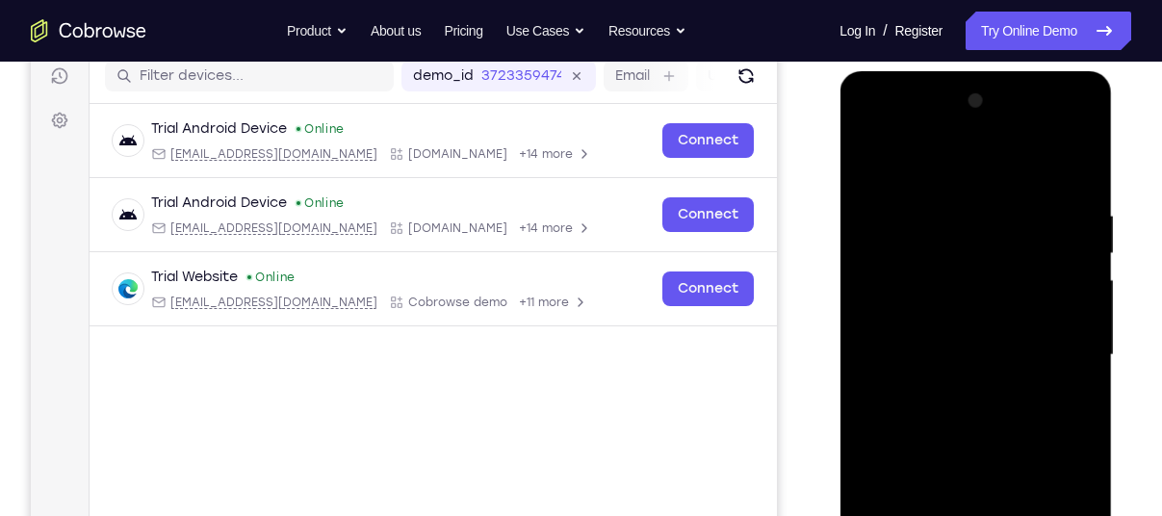
click at [890, 325] on div at bounding box center [975, 355] width 243 height 539
click at [944, 438] on div at bounding box center [975, 355] width 243 height 539
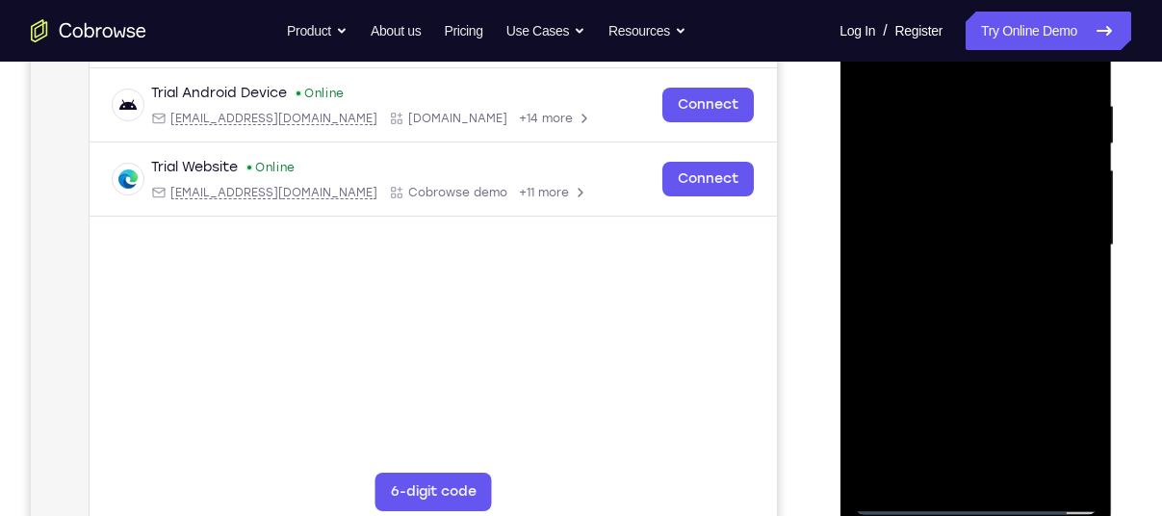
scroll to position [368, 0]
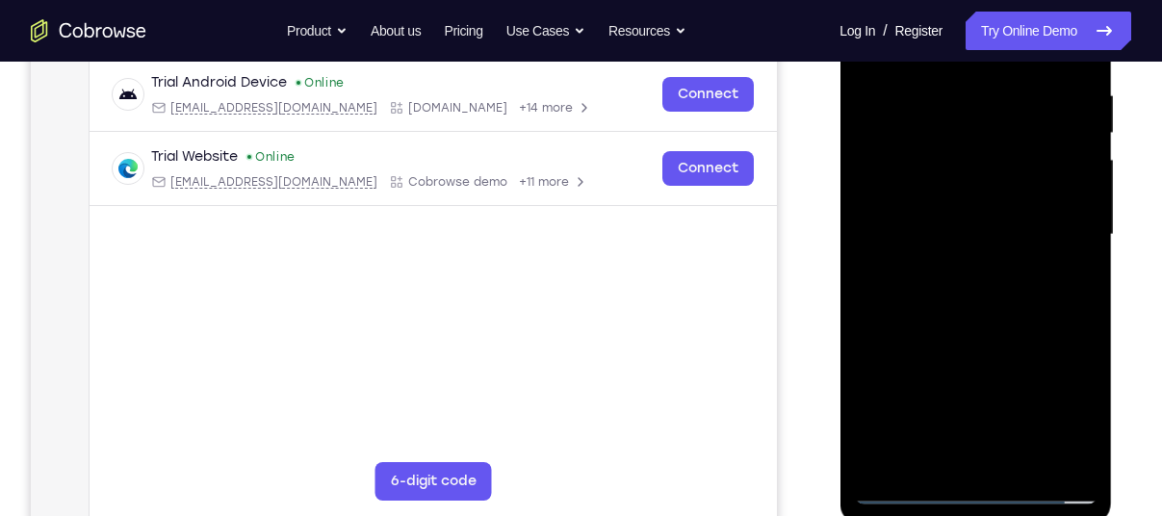
drag, startPoint x: 967, startPoint y: 380, endPoint x: 972, endPoint y: 74, distance: 306.1
click at [972, 74] on div at bounding box center [975, 234] width 243 height 539
drag, startPoint x: 968, startPoint y: 430, endPoint x: 985, endPoint y: 97, distance: 333.4
click at [985, 97] on div at bounding box center [975, 234] width 243 height 539
drag, startPoint x: 976, startPoint y: 415, endPoint x: 1019, endPoint y: 118, distance: 299.6
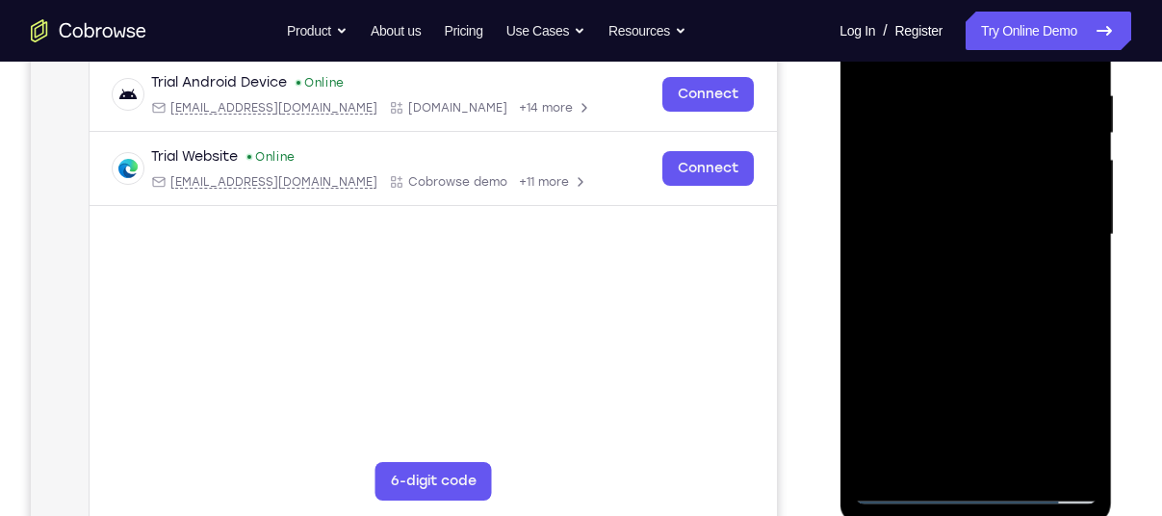
click at [1019, 118] on div at bounding box center [975, 234] width 243 height 539
drag, startPoint x: 1017, startPoint y: 216, endPoint x: 1052, endPoint y: 486, distance: 272.6
click at [1052, 486] on div at bounding box center [975, 234] width 243 height 539
drag, startPoint x: 994, startPoint y: 161, endPoint x: 1011, endPoint y: 559, distance: 398.8
click at [1011, 515] on html "Online web based iOS Simulators and Android Emulators. Run iPhone, iPad, Mobile…" at bounding box center [976, 239] width 274 height 577
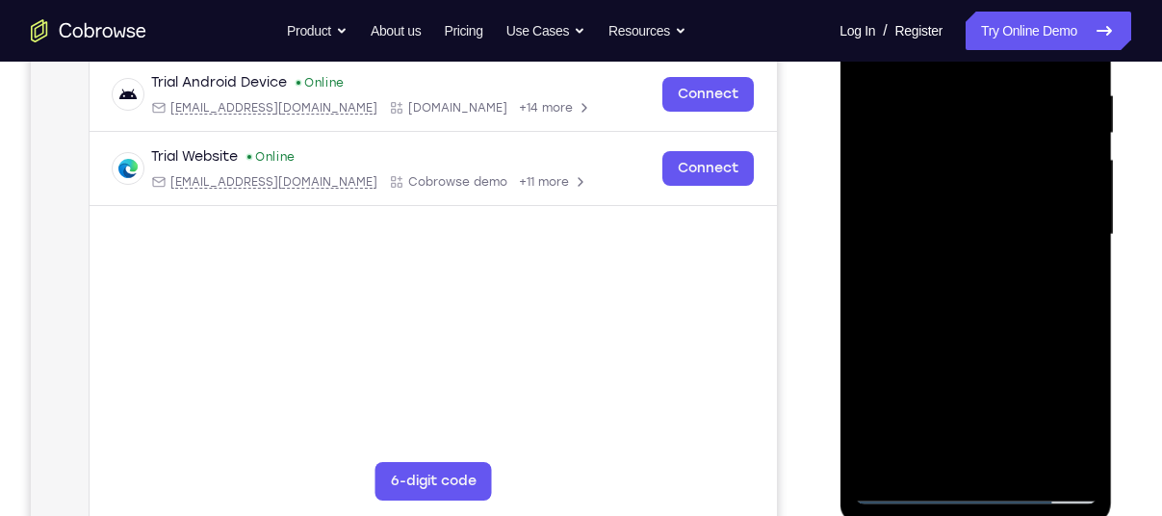
click at [908, 142] on div at bounding box center [975, 234] width 243 height 539
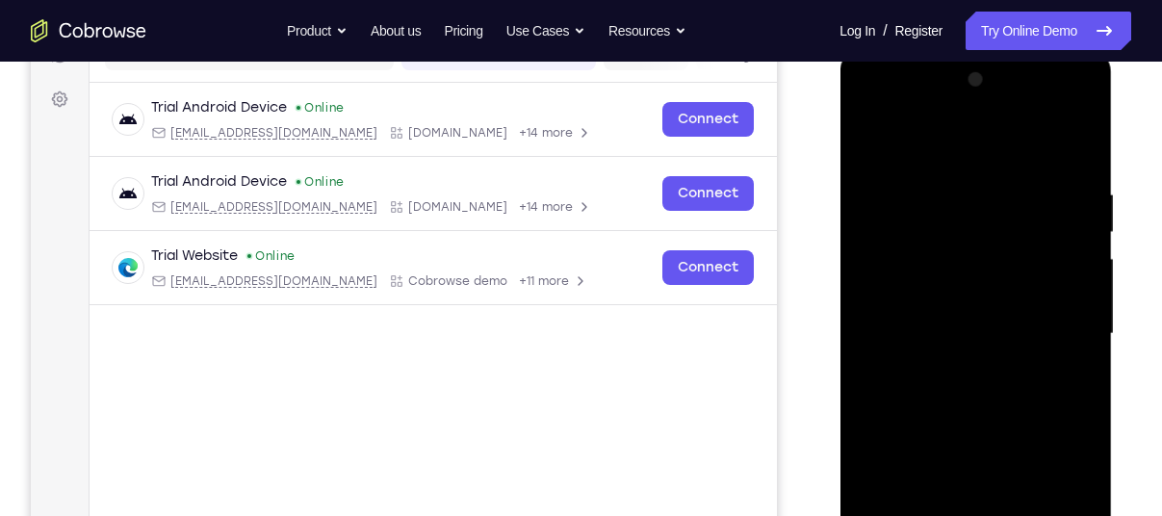
scroll to position [268, 0]
click at [1037, 297] on div at bounding box center [975, 334] width 243 height 539
drag, startPoint x: 953, startPoint y: 448, endPoint x: 1002, endPoint y: 197, distance: 255.0
click at [1002, 197] on div at bounding box center [975, 334] width 243 height 539
drag, startPoint x: 971, startPoint y: 469, endPoint x: 992, endPoint y: 257, distance: 212.8
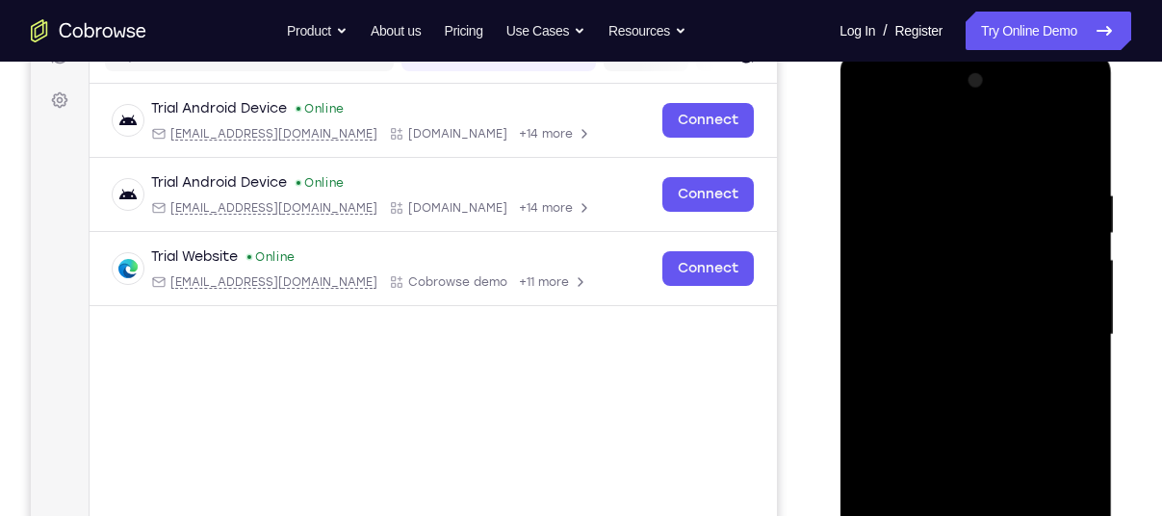
click at [992, 257] on div at bounding box center [975, 334] width 243 height 539
drag, startPoint x: 965, startPoint y: 415, endPoint x: 998, endPoint y: 189, distance: 228.5
click at [998, 189] on div at bounding box center [975, 334] width 243 height 539
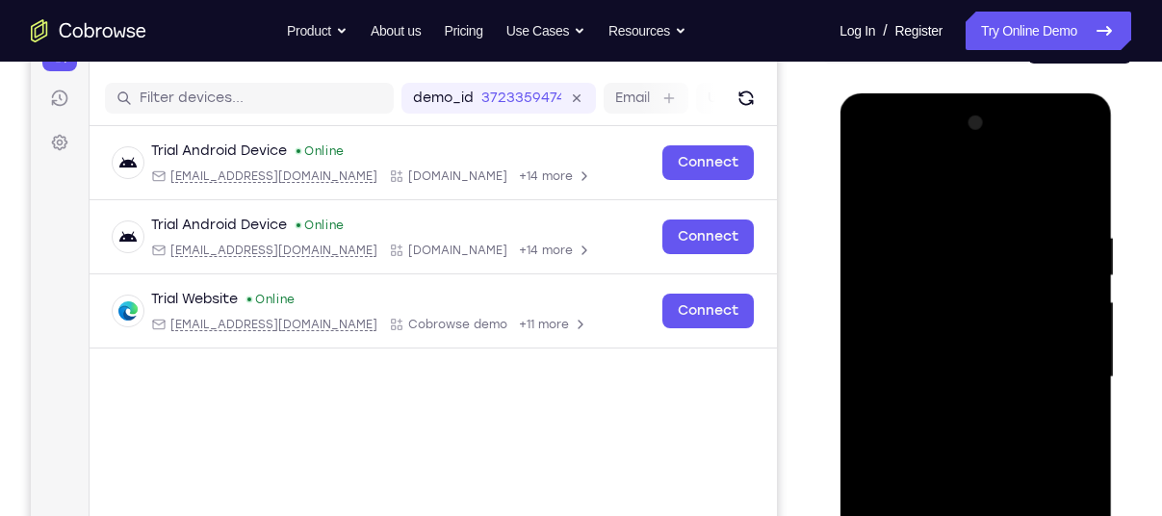
scroll to position [223, 0]
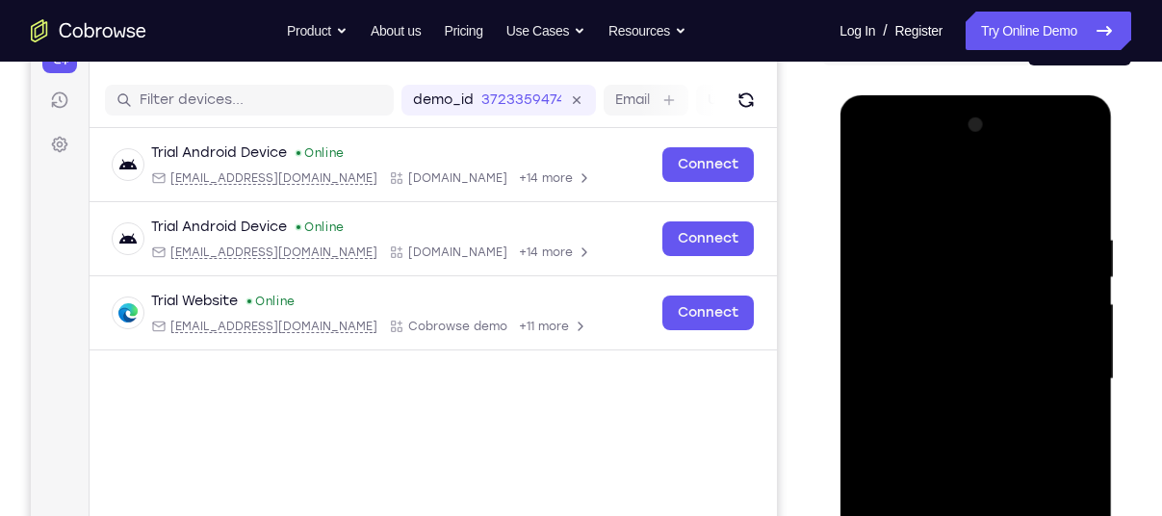
drag, startPoint x: 974, startPoint y: 414, endPoint x: 1008, endPoint y: 232, distance: 185.0
click at [1008, 232] on div at bounding box center [975, 379] width 243 height 539
drag, startPoint x: 1000, startPoint y: 463, endPoint x: 1035, endPoint y: 249, distance: 216.4
click at [1035, 249] on div at bounding box center [975, 379] width 243 height 539
drag, startPoint x: 999, startPoint y: 481, endPoint x: 1029, endPoint y: 267, distance: 216.7
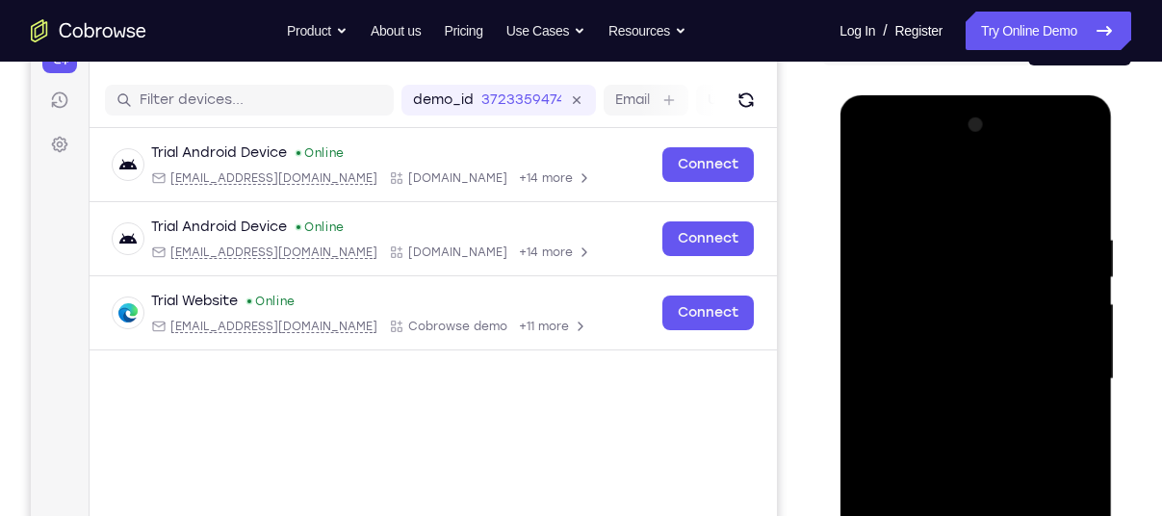
click at [1029, 267] on div at bounding box center [975, 379] width 243 height 539
drag, startPoint x: 986, startPoint y: 403, endPoint x: 984, endPoint y: 477, distance: 74.2
click at [984, 477] on div at bounding box center [975, 379] width 243 height 539
click at [906, 408] on div at bounding box center [975, 379] width 243 height 539
click at [1003, 156] on div at bounding box center [975, 379] width 243 height 539
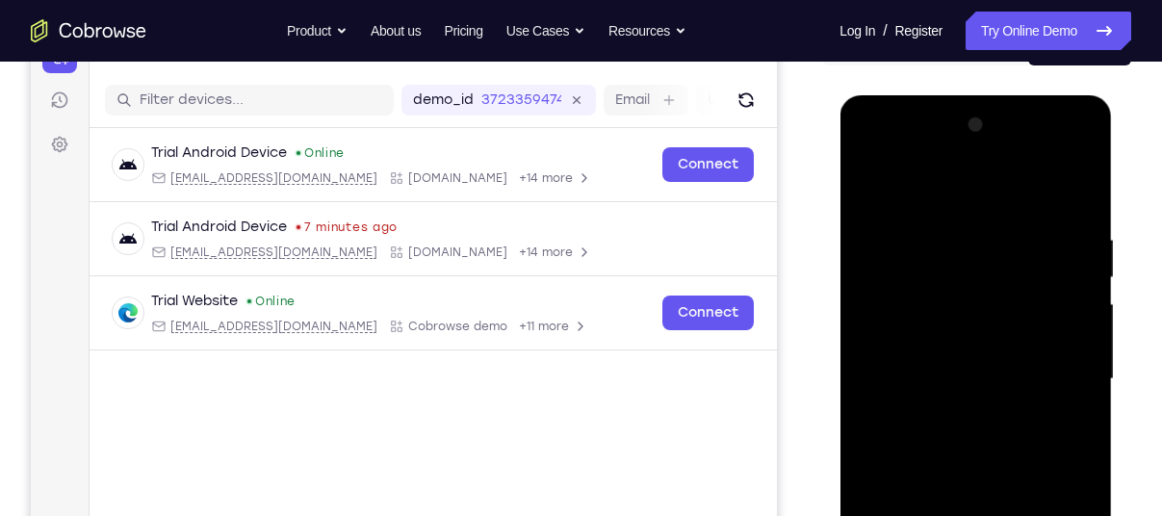
click at [1003, 156] on div at bounding box center [975, 379] width 243 height 539
drag, startPoint x: 961, startPoint y: 361, endPoint x: 960, endPoint y: 230, distance: 130.9
click at [960, 230] on div at bounding box center [975, 379] width 243 height 539
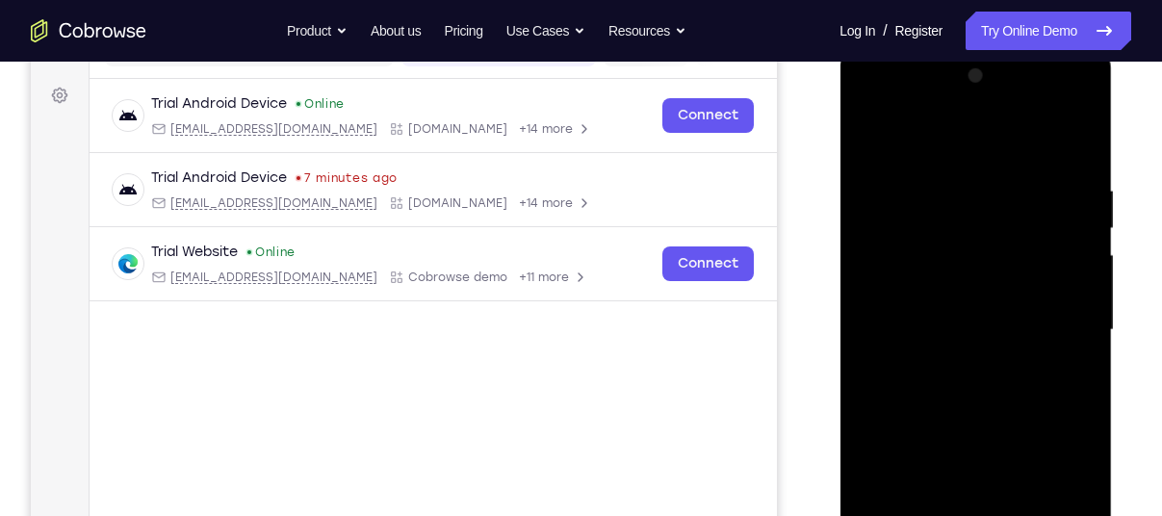
scroll to position [281, 0]
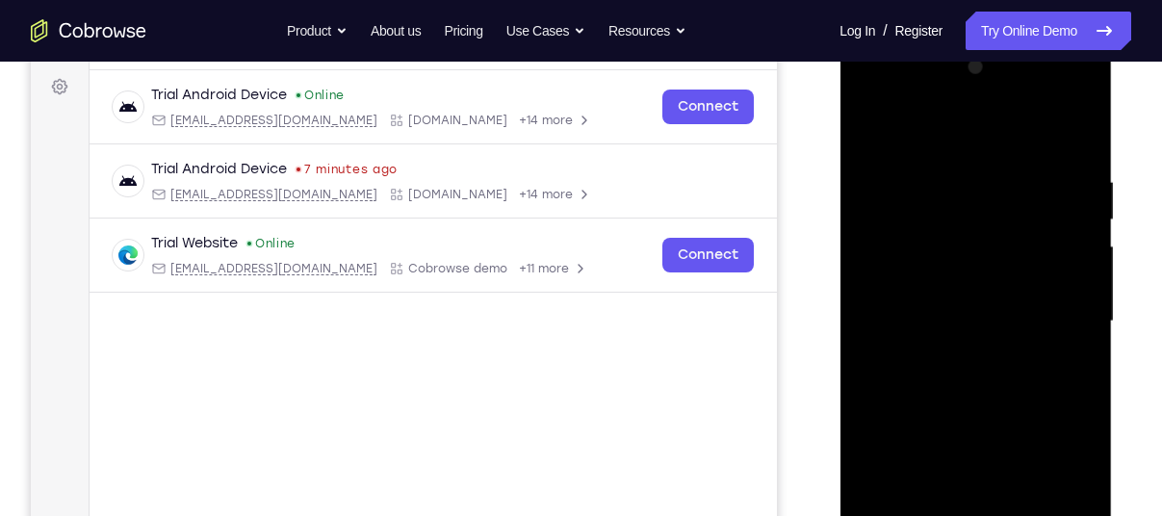
drag, startPoint x: 1000, startPoint y: 432, endPoint x: 1011, endPoint y: 209, distance: 223.6
click at [1011, 209] on div at bounding box center [975, 321] width 243 height 539
drag, startPoint x: 986, startPoint y: 336, endPoint x: 1004, endPoint y: 192, distance: 145.4
click at [1004, 192] on div at bounding box center [975, 321] width 243 height 539
drag, startPoint x: 967, startPoint y: 317, endPoint x: 985, endPoint y: 565, distance: 248.9
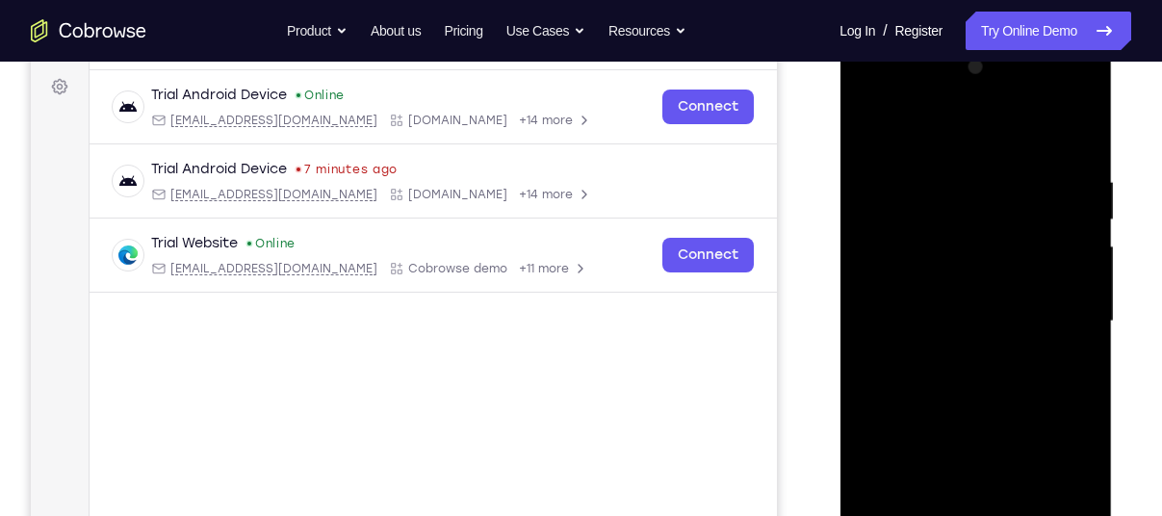
click at [985, 515] on div at bounding box center [975, 321] width 243 height 539
drag, startPoint x: 915, startPoint y: 185, endPoint x: 915, endPoint y: 523, distance: 337.8
click at [915, 515] on div at bounding box center [975, 321] width 243 height 539
drag, startPoint x: 950, startPoint y: 201, endPoint x: 975, endPoint y: 565, distance: 364.6
click at [975, 515] on div at bounding box center [975, 321] width 243 height 539
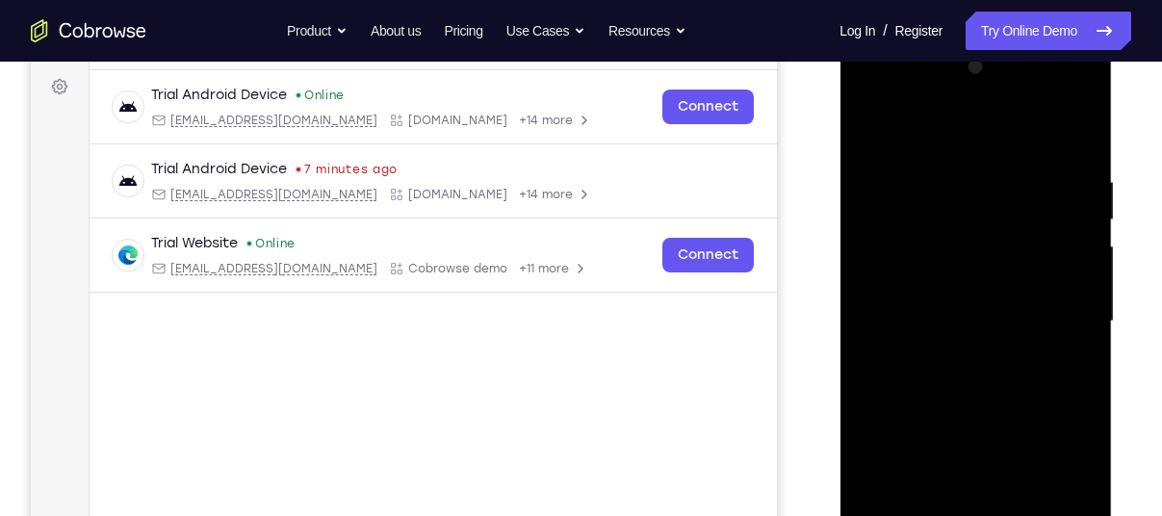
click at [951, 188] on div at bounding box center [975, 321] width 243 height 539
click at [986, 224] on div at bounding box center [975, 321] width 243 height 539
drag, startPoint x: 983, startPoint y: 451, endPoint x: 1040, endPoint y: 113, distance: 343.6
click at [1040, 113] on div at bounding box center [975, 321] width 243 height 539
drag, startPoint x: 974, startPoint y: 464, endPoint x: 1036, endPoint y: 147, distance: 322.7
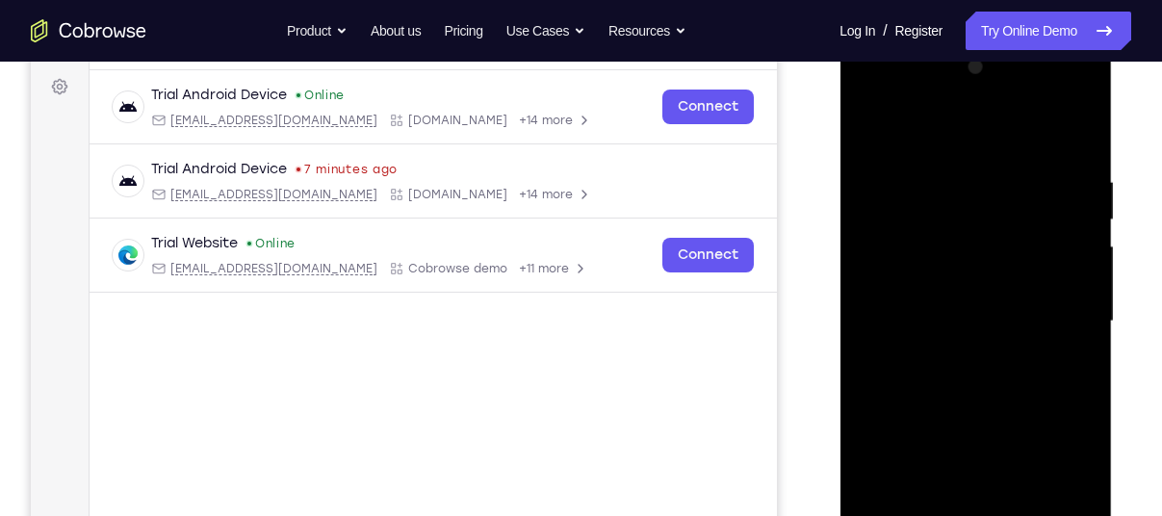
click at [1036, 147] on div at bounding box center [975, 321] width 243 height 539
drag, startPoint x: 972, startPoint y: 473, endPoint x: 1127, endPoint y: 565, distance: 179.9
click at [1113, 515] on html "Online web based iOS Simulators and Android Emulators. Run iPhone, iPad, Mobile…" at bounding box center [976, 326] width 274 height 577
drag, startPoint x: 1011, startPoint y: 229, endPoint x: 979, endPoint y: 565, distance: 337.5
click at [979, 515] on div at bounding box center [975, 321] width 243 height 539
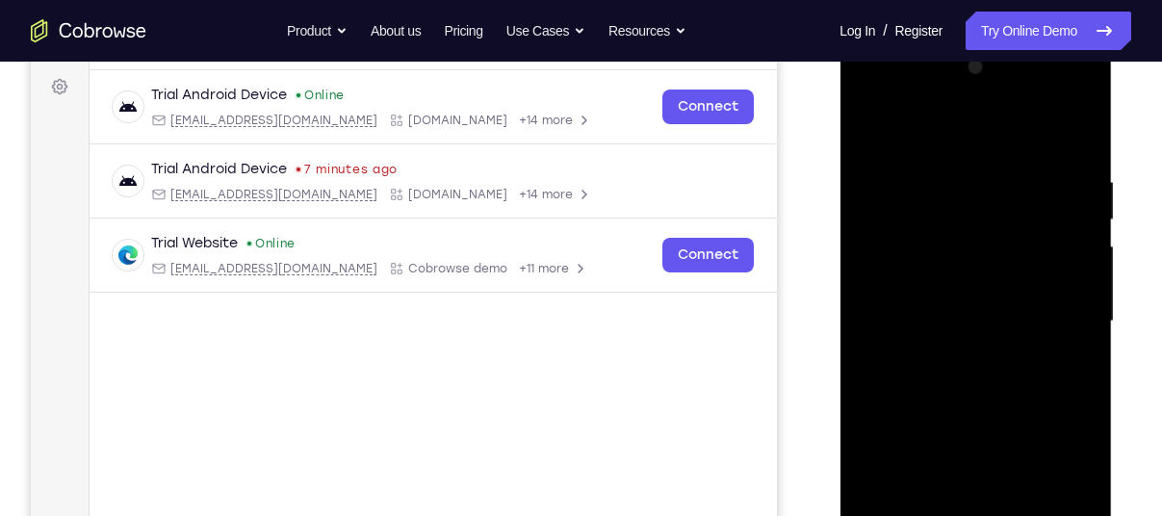
drag, startPoint x: 928, startPoint y: 177, endPoint x: 946, endPoint y: 555, distance: 378.7
click at [946, 515] on div at bounding box center [975, 321] width 243 height 539
drag, startPoint x: 977, startPoint y: 309, endPoint x: 979, endPoint y: 565, distance: 256.0
click at [979, 515] on div at bounding box center [975, 321] width 243 height 539
click at [921, 311] on div at bounding box center [975, 321] width 243 height 539
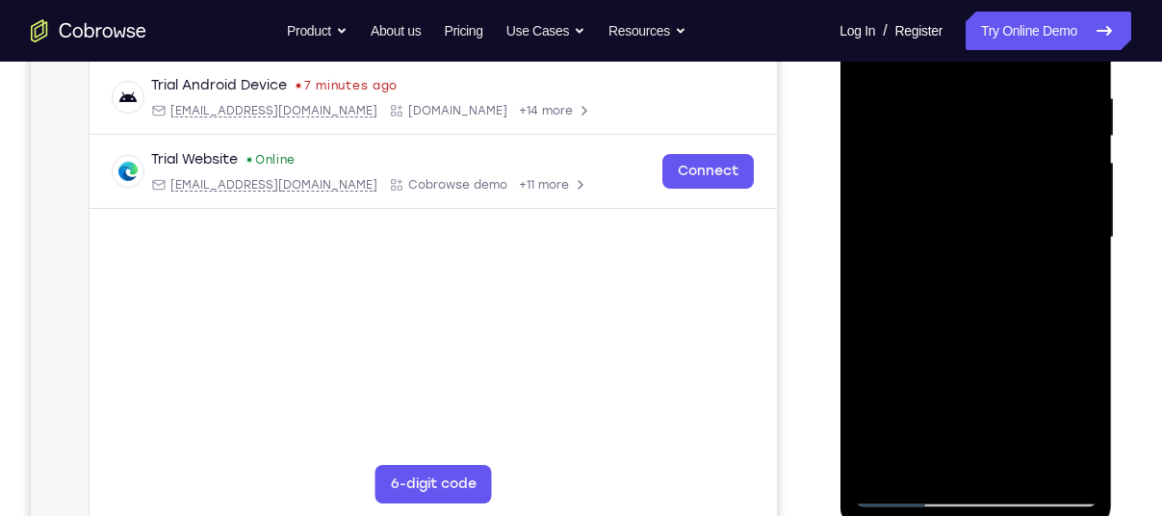
scroll to position [367, 0]
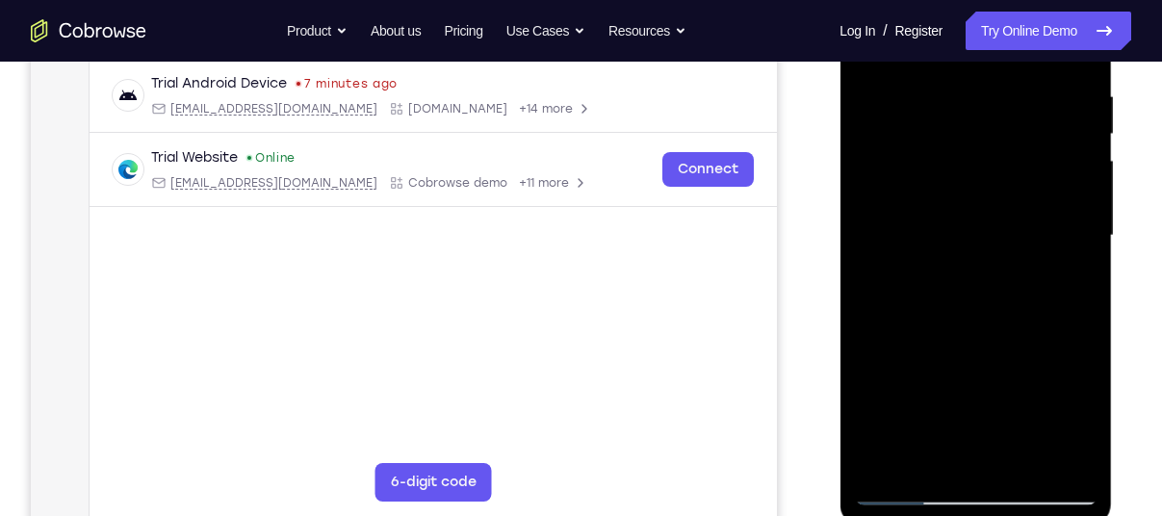
click at [967, 354] on div at bounding box center [975, 235] width 243 height 539
click at [1068, 401] on div at bounding box center [975, 235] width 243 height 539
click at [1064, 406] on div at bounding box center [975, 235] width 243 height 539
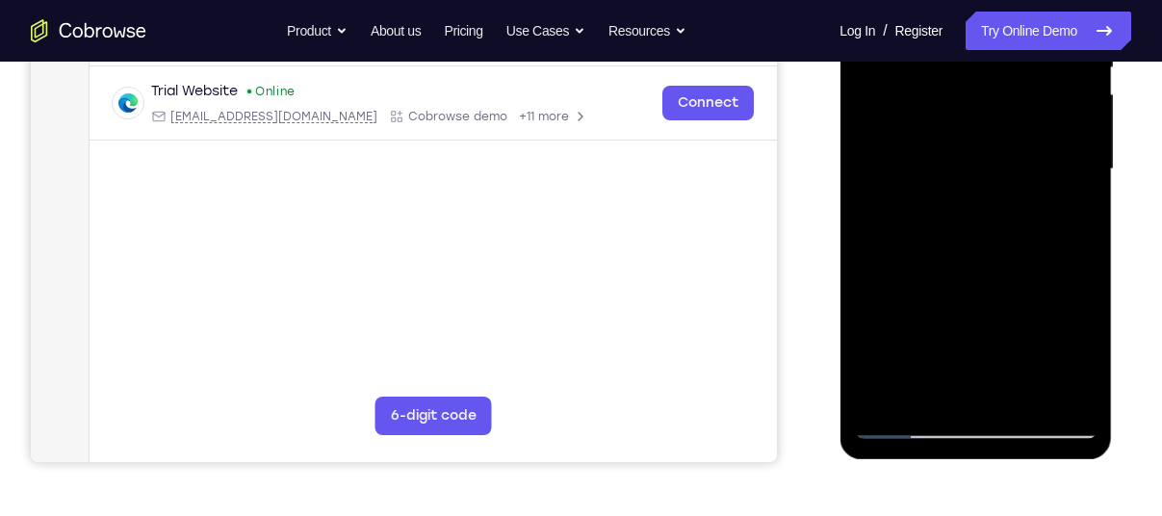
scroll to position [440, 0]
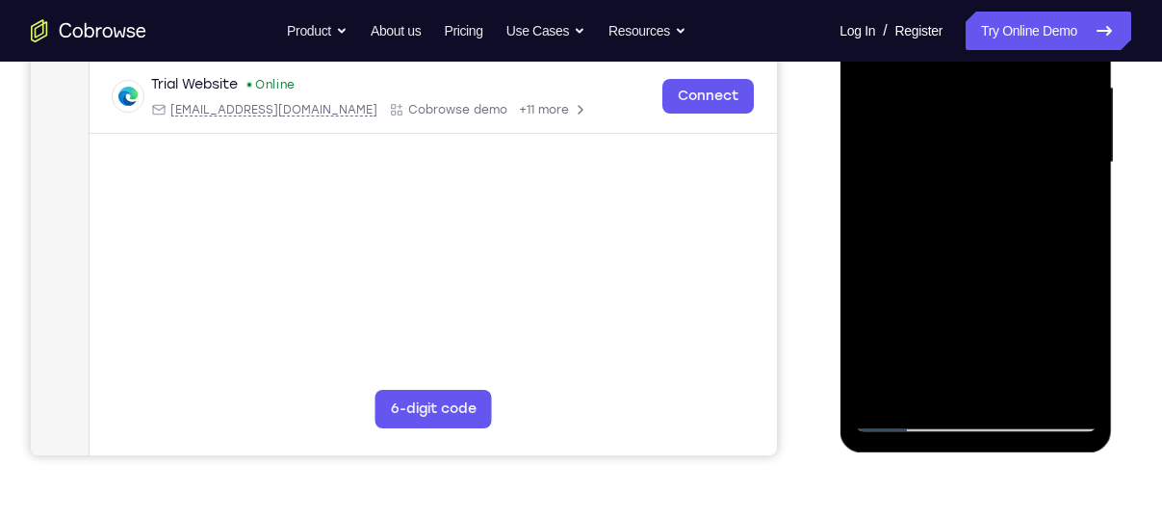
click at [960, 281] on div at bounding box center [975, 162] width 243 height 539
click at [939, 301] on div at bounding box center [975, 162] width 243 height 539
click at [893, 339] on div at bounding box center [975, 162] width 243 height 539
click at [894, 339] on div at bounding box center [975, 162] width 243 height 539
click at [899, 337] on div at bounding box center [975, 162] width 243 height 539
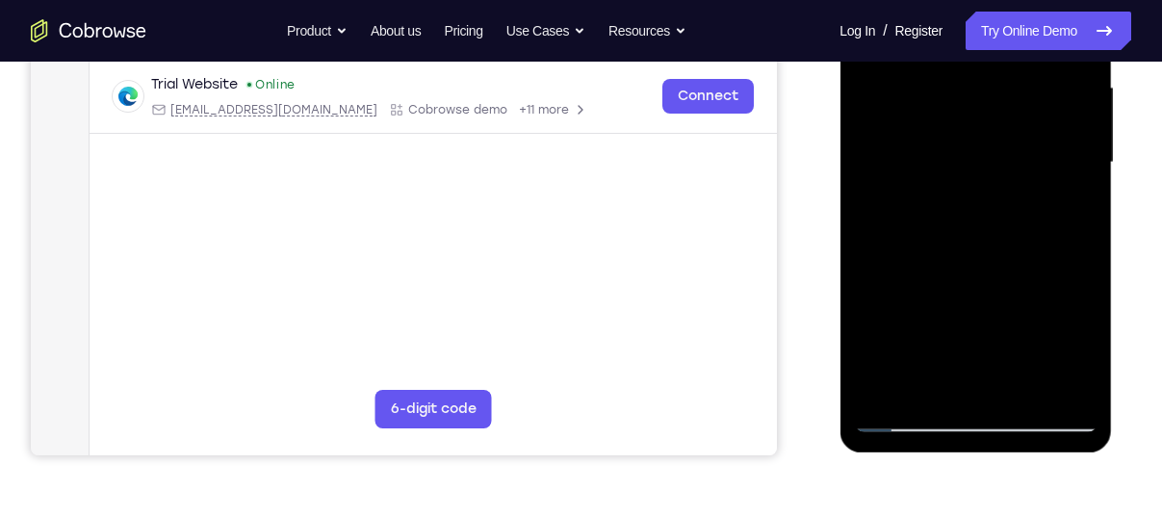
click at [901, 342] on div at bounding box center [975, 162] width 243 height 539
click at [919, 294] on div at bounding box center [975, 162] width 243 height 539
click at [902, 340] on div at bounding box center [975, 162] width 243 height 539
click at [905, 340] on div at bounding box center [975, 162] width 243 height 539
click at [910, 337] on div at bounding box center [975, 162] width 243 height 539
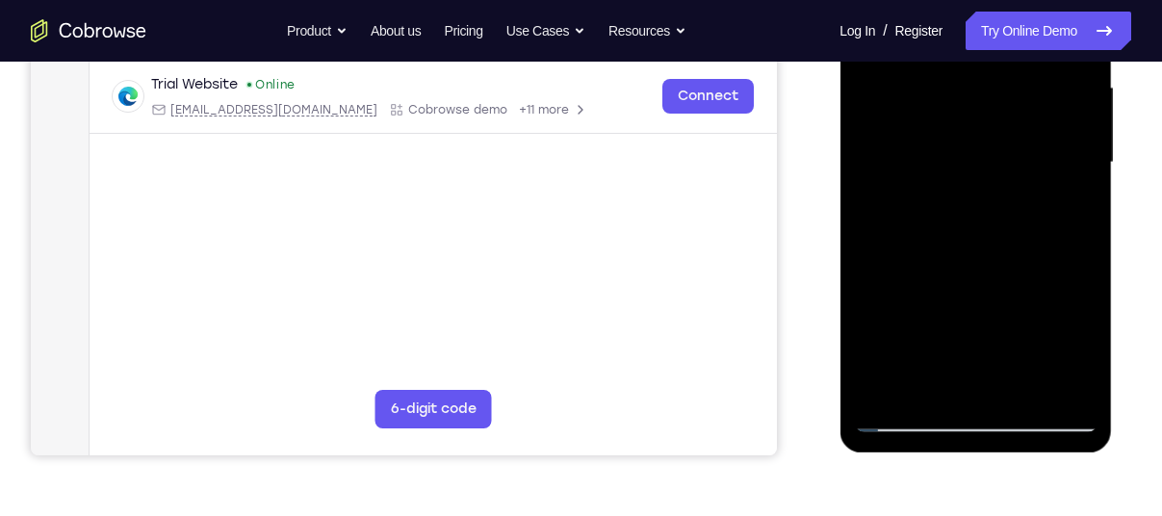
click at [913, 337] on div at bounding box center [975, 162] width 243 height 539
click at [914, 339] on div at bounding box center [975, 162] width 243 height 539
click at [917, 342] on div at bounding box center [975, 162] width 243 height 539
click at [918, 342] on div at bounding box center [975, 162] width 243 height 539
click at [924, 340] on div at bounding box center [975, 162] width 243 height 539
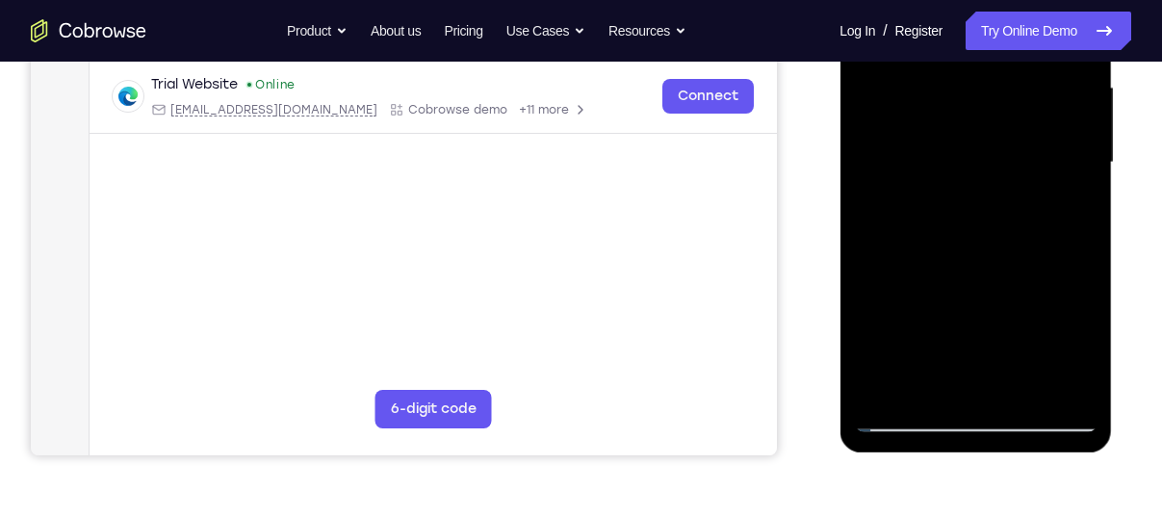
click at [927, 338] on div at bounding box center [975, 162] width 243 height 539
click at [934, 336] on div at bounding box center [975, 162] width 243 height 539
click at [941, 338] on div at bounding box center [975, 162] width 243 height 539
click at [942, 341] on div at bounding box center [975, 162] width 243 height 539
click at [956, 342] on div at bounding box center [975, 162] width 243 height 539
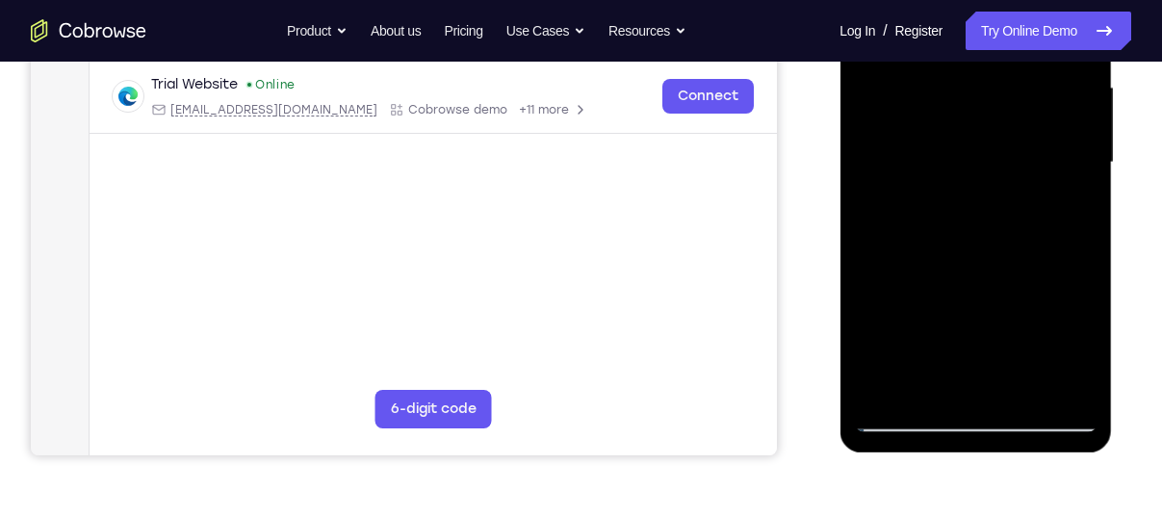
click at [970, 340] on div at bounding box center [975, 162] width 243 height 539
click at [980, 339] on div at bounding box center [975, 162] width 243 height 539
click at [986, 339] on div at bounding box center [975, 162] width 243 height 539
click at [991, 341] on div at bounding box center [975, 162] width 243 height 539
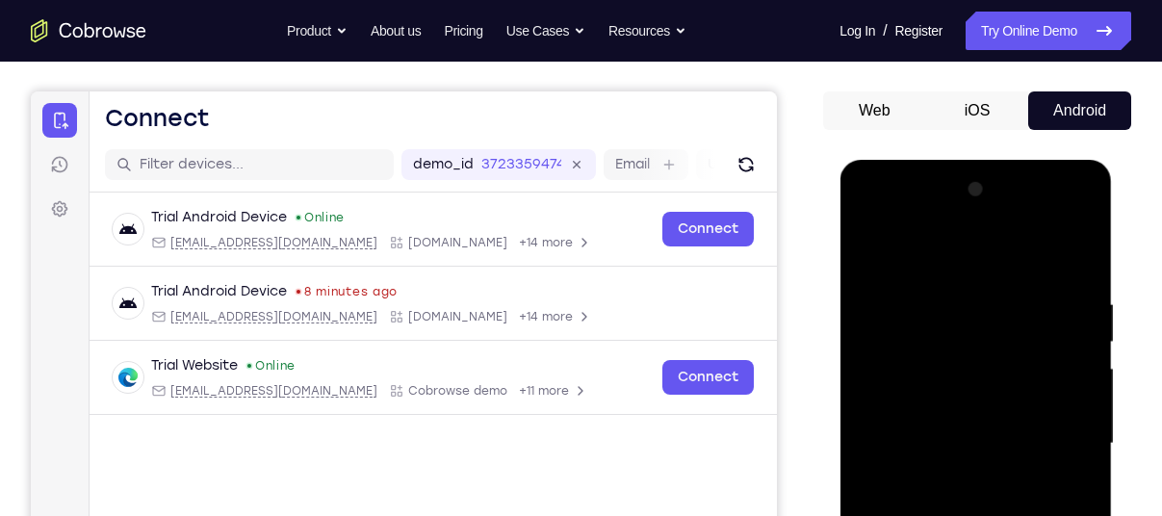
scroll to position [0, 0]
